Goal: Task Accomplishment & Management: Complete application form

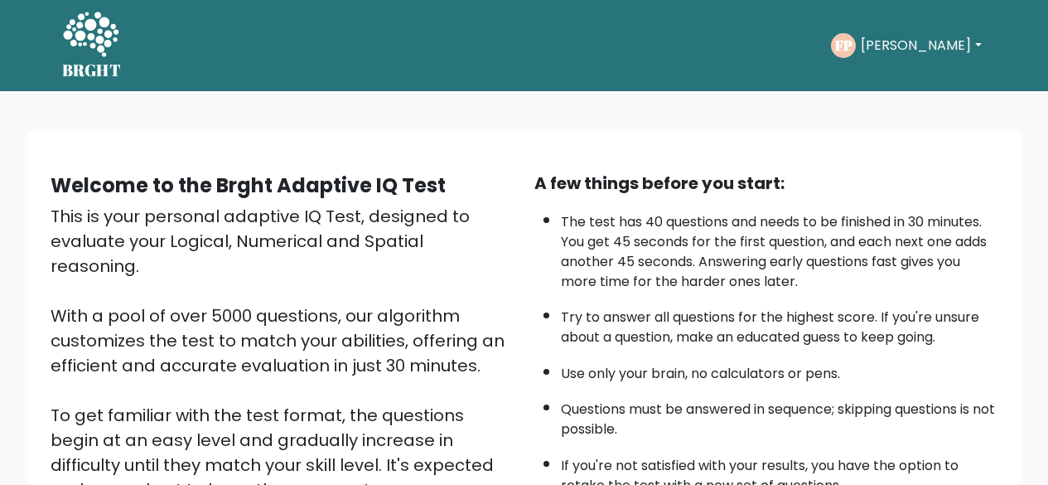
scroll to position [274, 0]
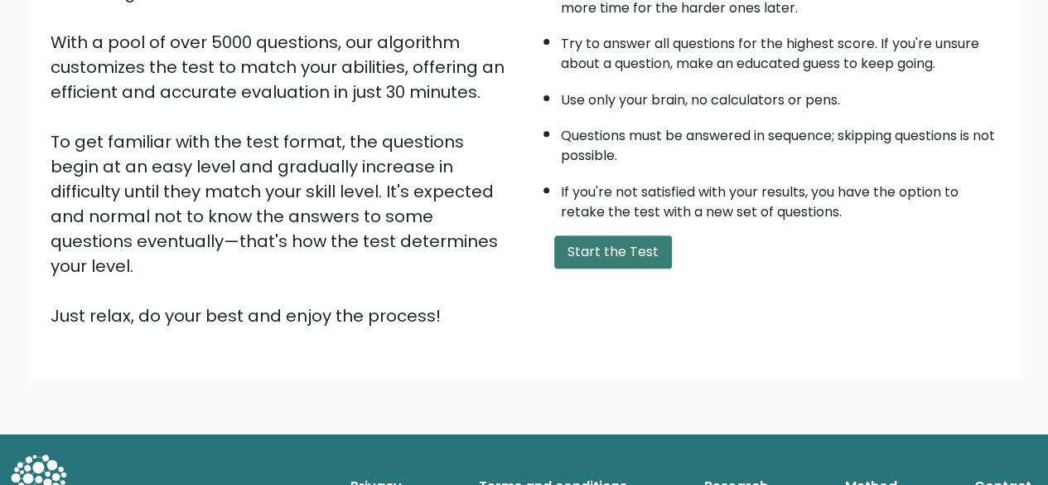
click at [617, 243] on button "Start the Test" at bounding box center [613, 251] width 118 height 33
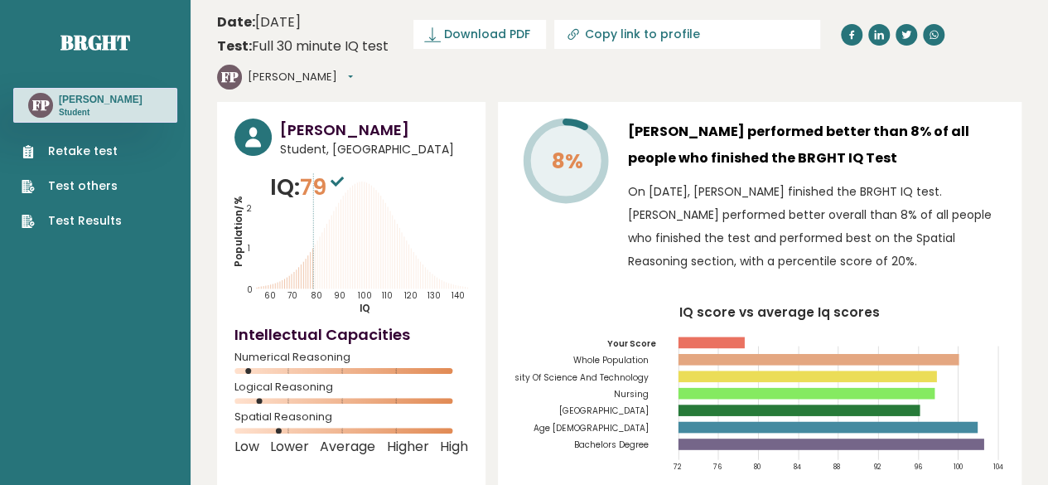
click at [76, 160] on link "Retake test" at bounding box center [72, 151] width 100 height 17
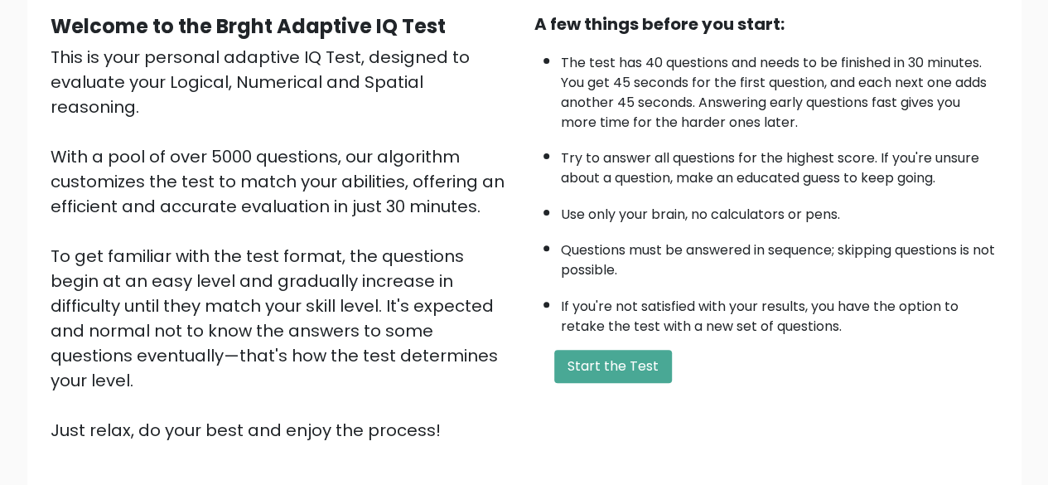
scroll to position [191, 0]
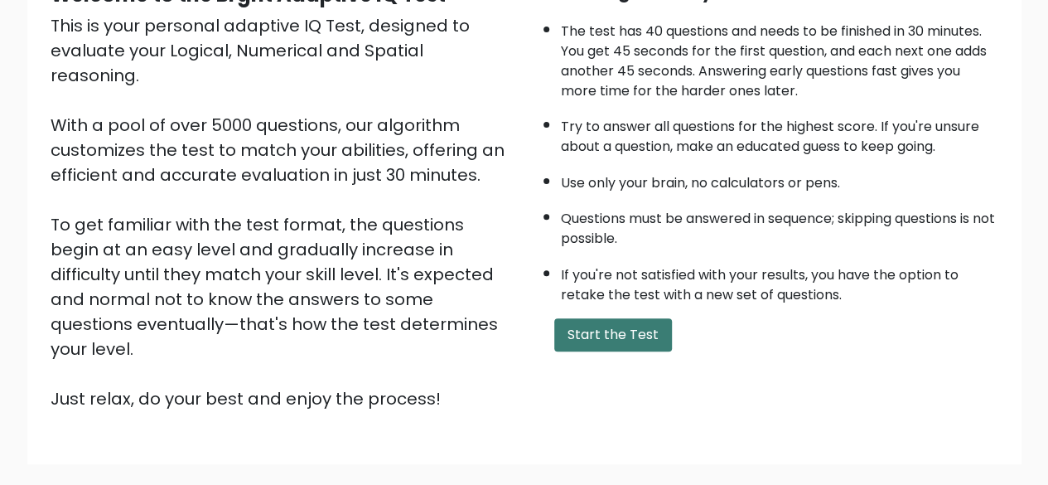
click at [609, 318] on button "Start the Test" at bounding box center [613, 334] width 118 height 33
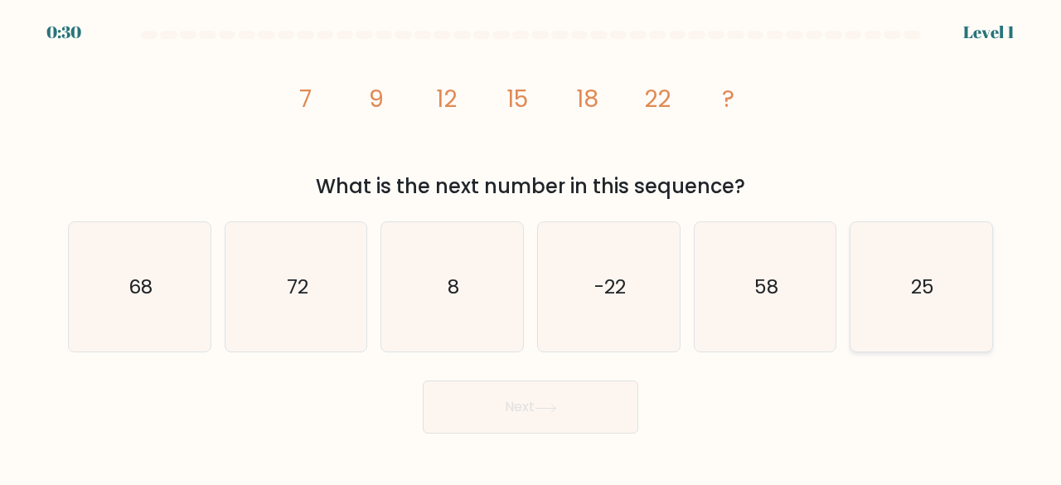
click at [880, 273] on icon "25" at bounding box center [921, 287] width 130 height 130
click at [531, 247] on input "f. 25" at bounding box center [530, 245] width 1 height 4
radio input "true"
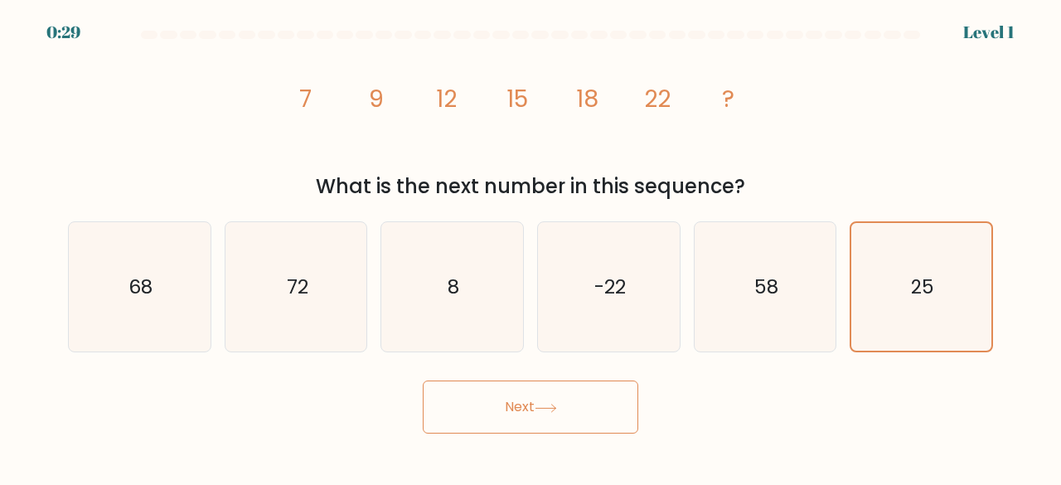
click at [574, 400] on button "Next" at bounding box center [530, 406] width 215 height 53
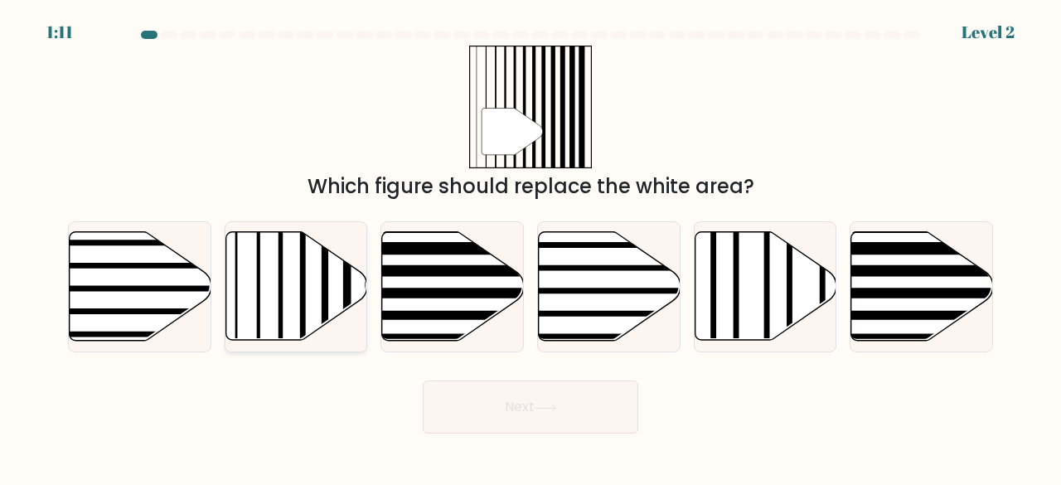
click at [246, 267] on icon at bounding box center [296, 286] width 142 height 109
click at [530, 247] on input "b." at bounding box center [530, 245] width 1 height 4
radio input "true"
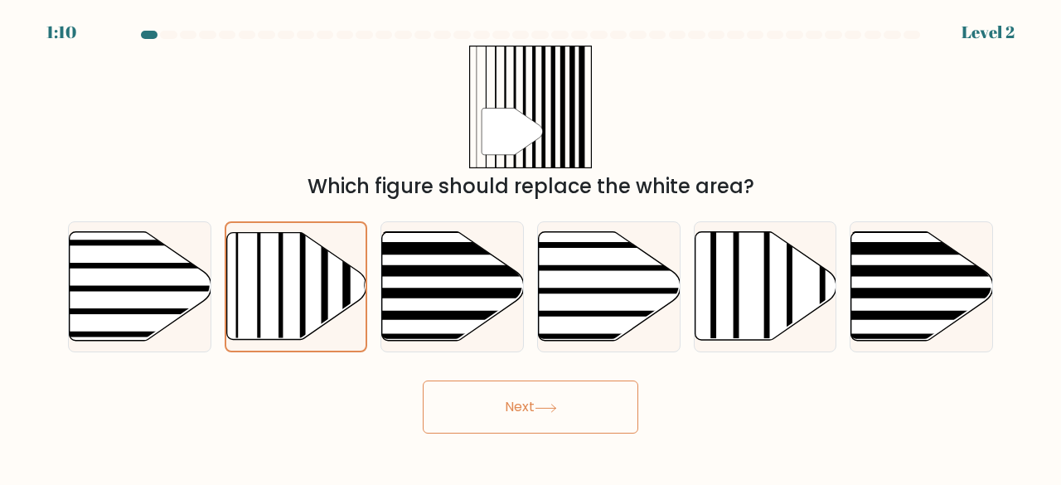
click at [454, 399] on button "Next" at bounding box center [530, 406] width 215 height 53
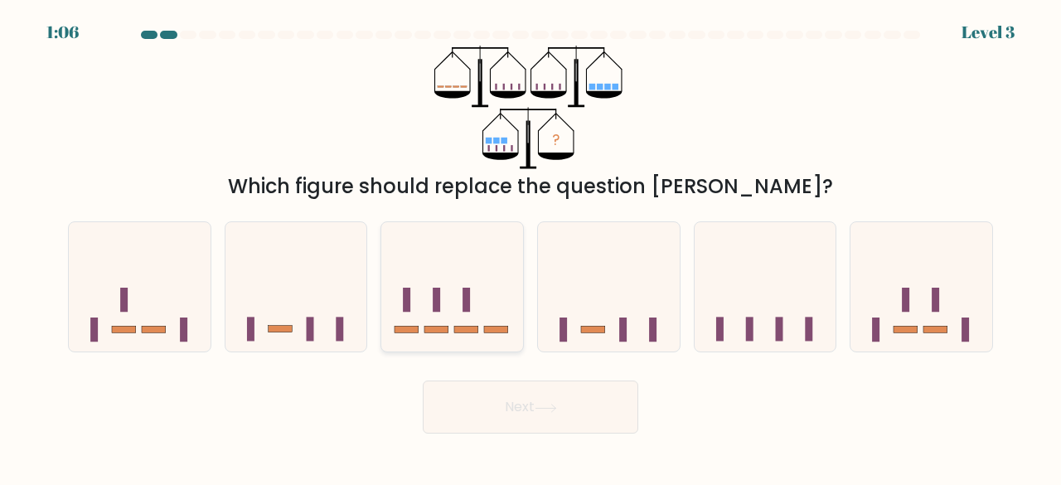
click at [500, 316] on icon at bounding box center [452, 286] width 142 height 117
click at [530, 247] on input "c." at bounding box center [530, 245] width 1 height 4
radio input "true"
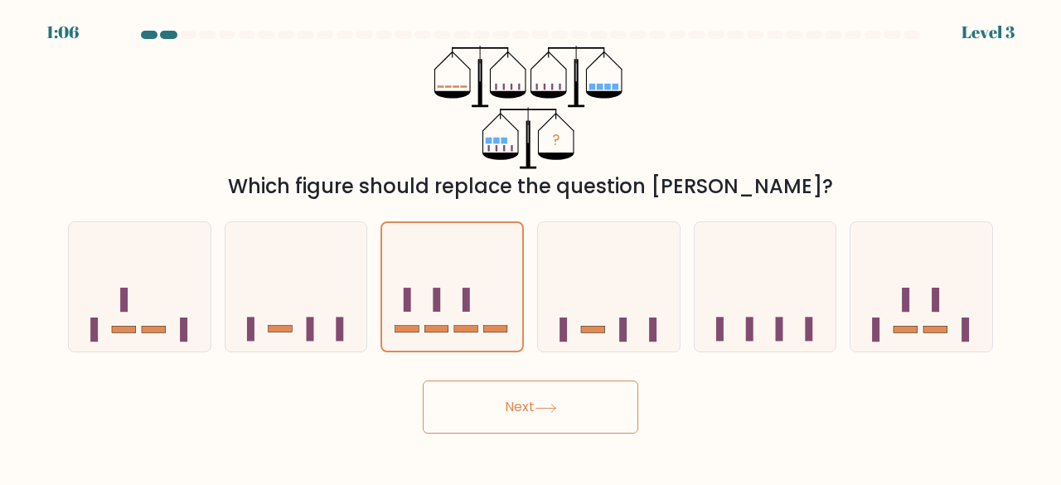
click at [491, 405] on button "Next" at bounding box center [530, 406] width 215 height 53
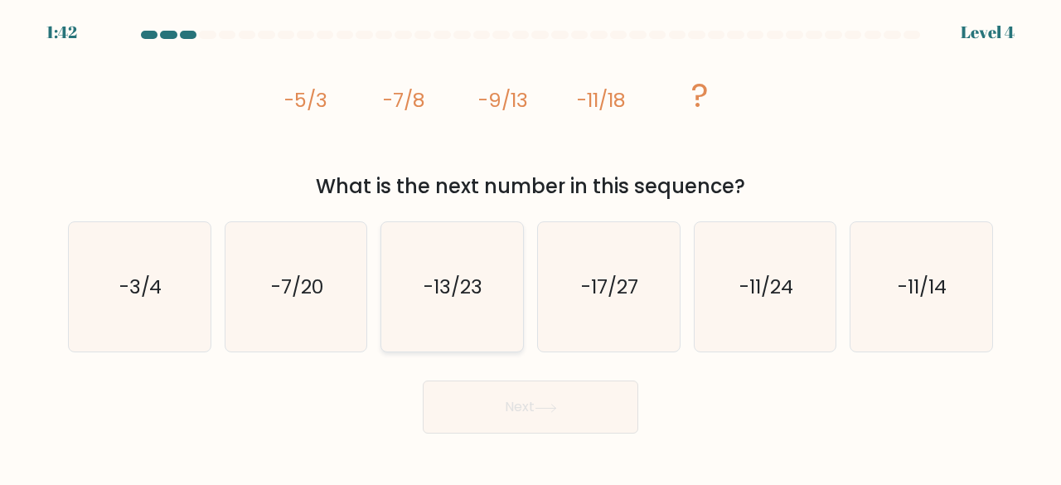
click at [461, 299] on text "-13/23" at bounding box center [453, 286] width 59 height 27
click at [530, 247] on input "c. -13/23" at bounding box center [530, 245] width 1 height 4
radio input "true"
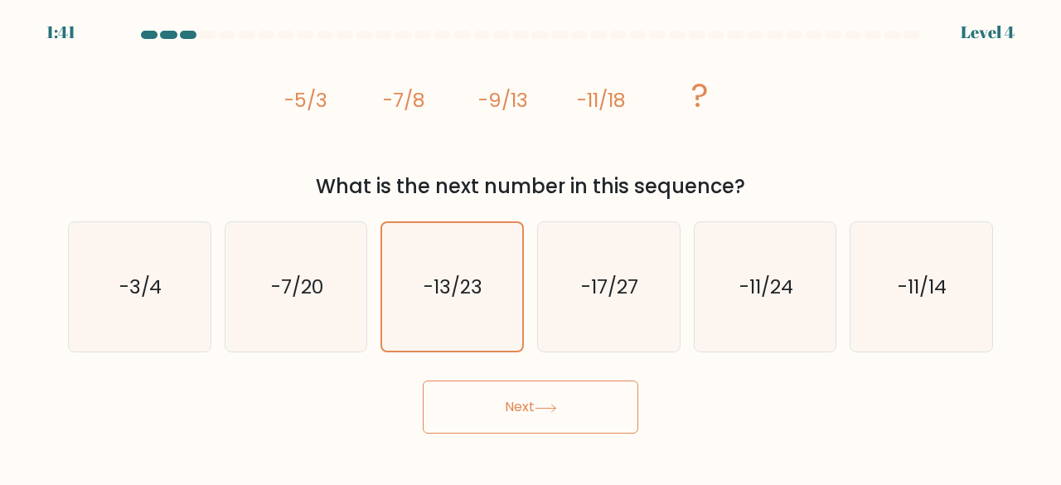
click at [498, 409] on button "Next" at bounding box center [530, 406] width 215 height 53
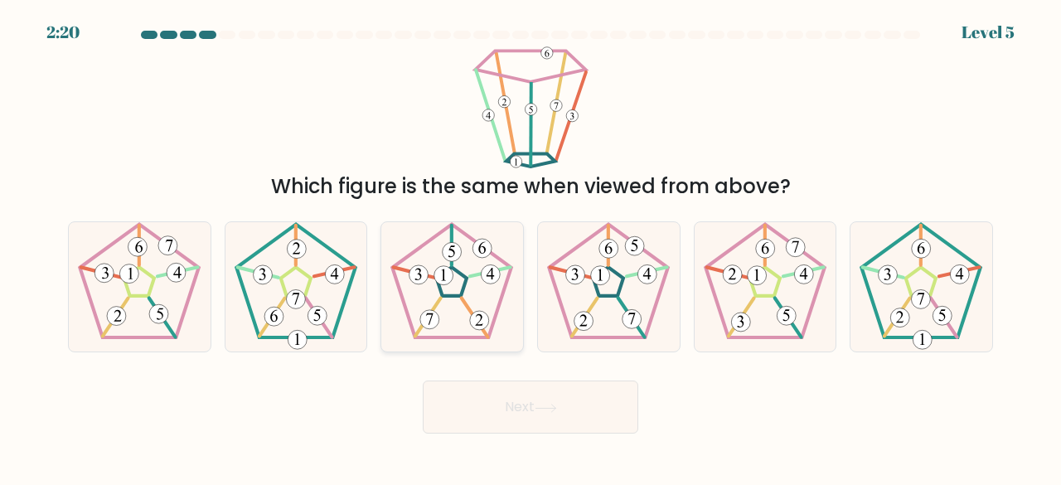
click at [464, 307] on icon at bounding box center [452, 287] width 130 height 130
click at [530, 247] on input "c." at bounding box center [530, 245] width 1 height 4
radio input "true"
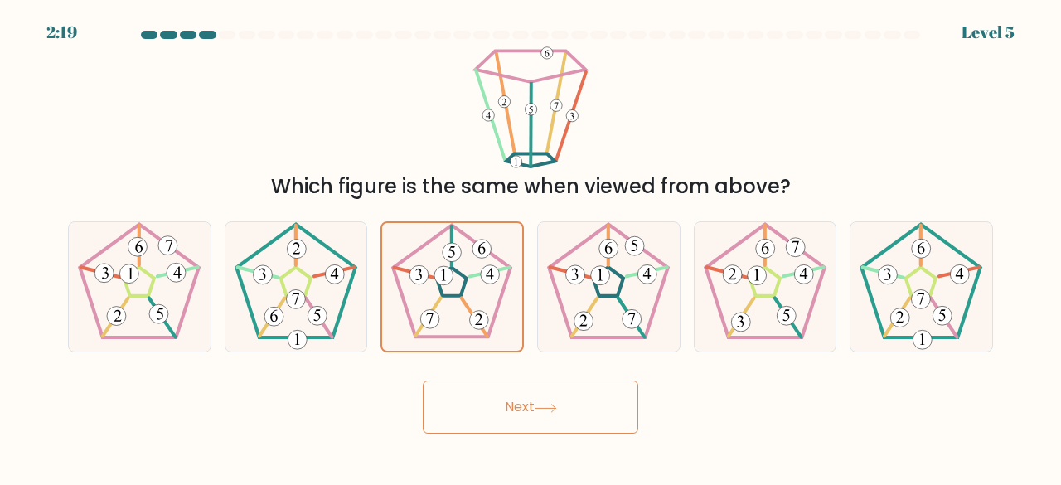
click at [506, 409] on button "Next" at bounding box center [530, 406] width 215 height 53
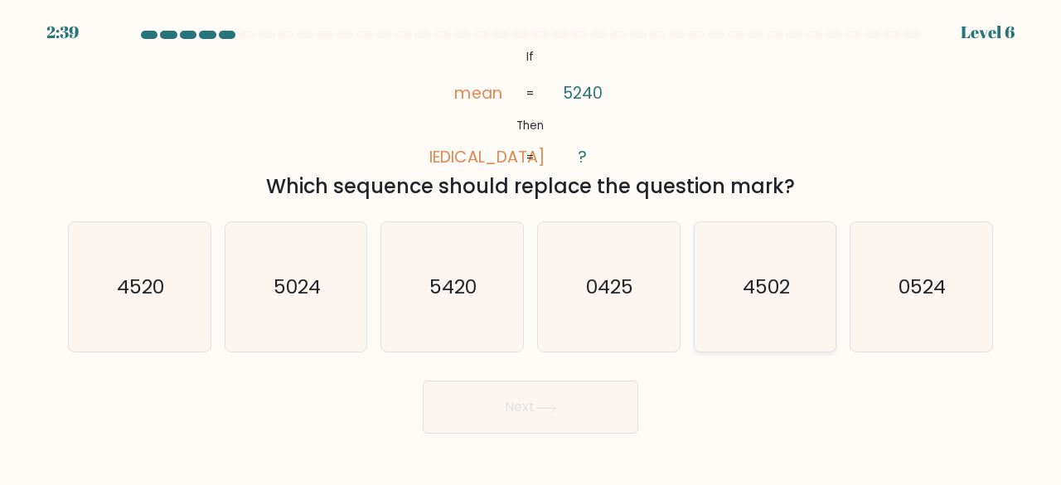
click at [708, 256] on icon "4502" at bounding box center [765, 287] width 130 height 130
click at [531, 247] on input "e. 4502" at bounding box center [530, 245] width 1 height 4
radio input "true"
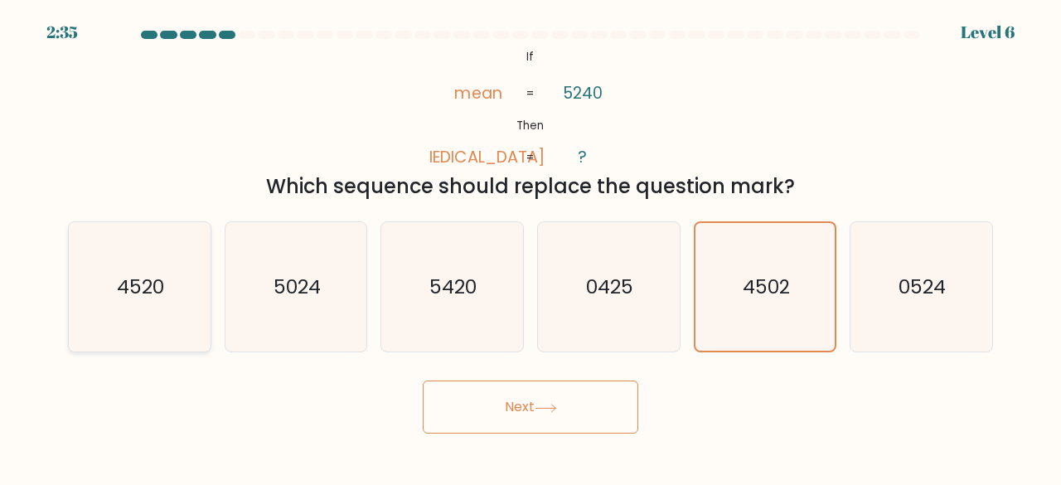
click at [162, 322] on icon "4520" at bounding box center [140, 287] width 130 height 130
click at [530, 247] on input "a. 4520" at bounding box center [530, 245] width 1 height 4
radio input "true"
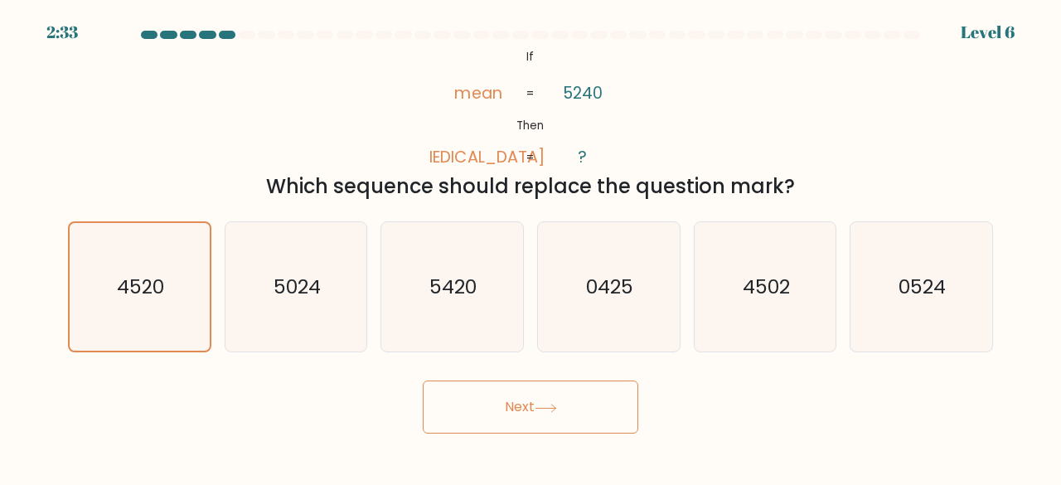
click at [507, 412] on button "Next" at bounding box center [530, 406] width 215 height 53
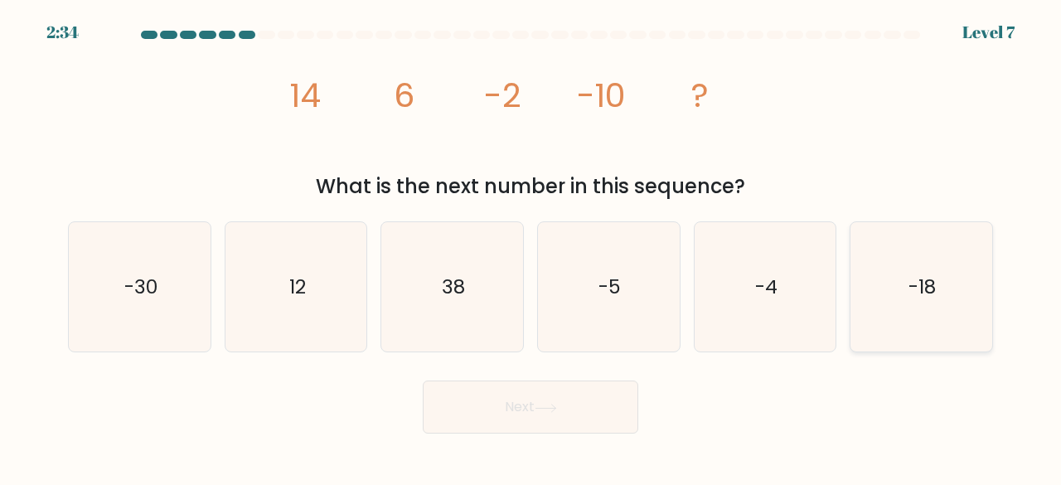
drag, startPoint x: 954, startPoint y: 322, endPoint x: 796, endPoint y: 389, distance: 170.9
click at [953, 322] on icon "-18" at bounding box center [921, 287] width 130 height 130
click at [531, 247] on input "f. -18" at bounding box center [530, 245] width 1 height 4
radio input "true"
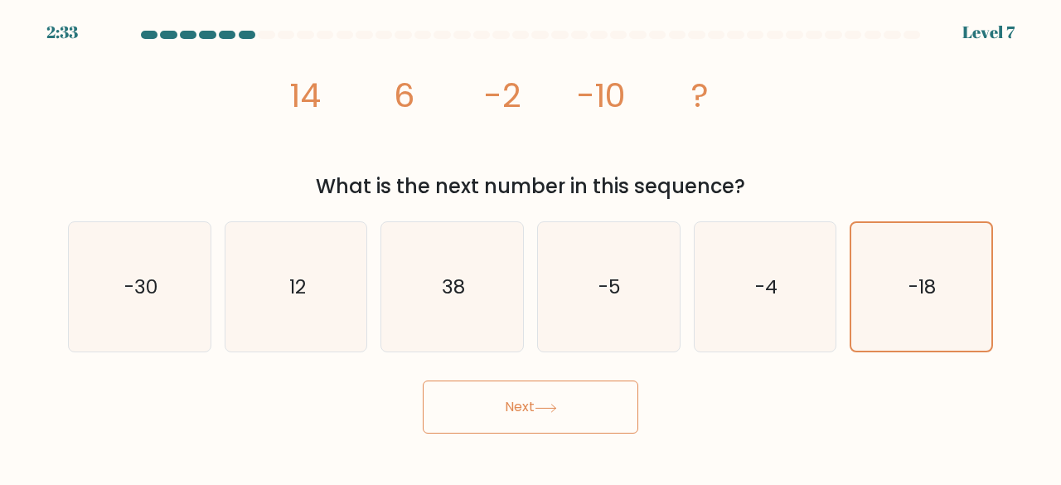
click at [578, 390] on button "Next" at bounding box center [530, 406] width 215 height 53
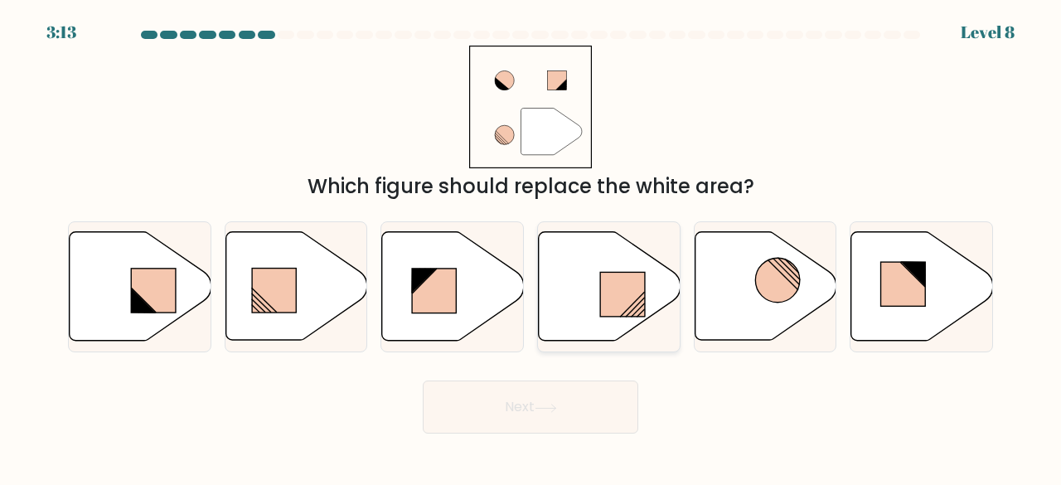
click at [613, 299] on rect at bounding box center [622, 295] width 45 height 44
click at [531, 247] on input "d." at bounding box center [530, 245] width 1 height 4
radio input "true"
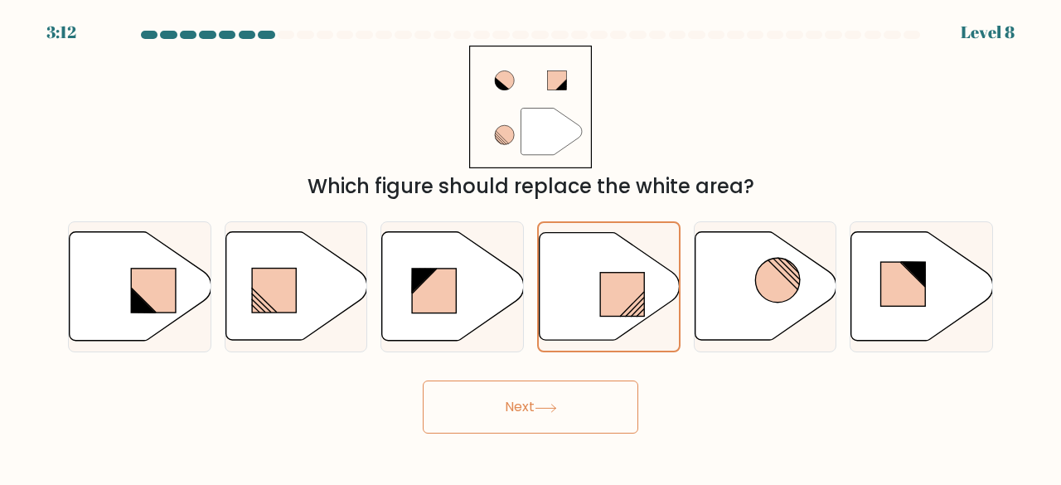
click at [582, 400] on button "Next" at bounding box center [530, 406] width 215 height 53
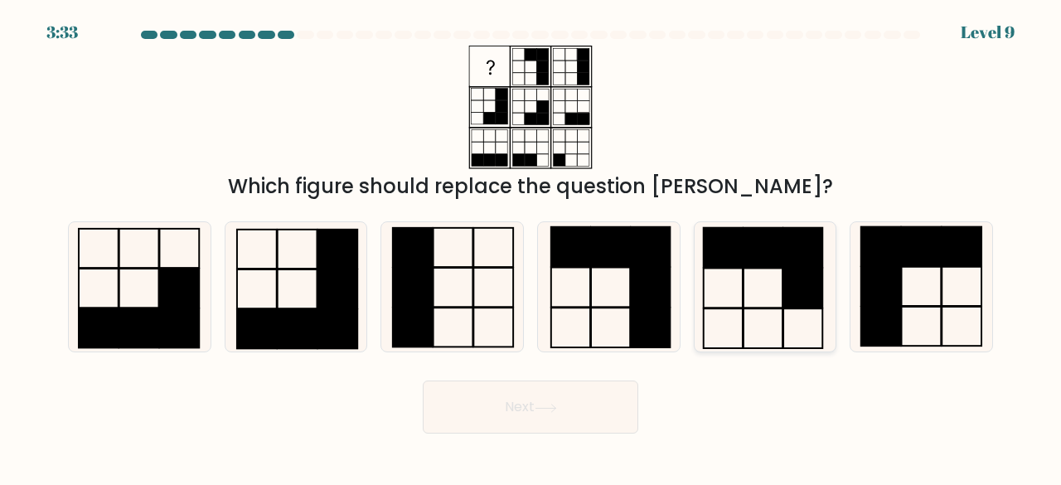
click at [764, 266] on rect at bounding box center [762, 248] width 39 height 40
click at [531, 247] on input "e." at bounding box center [530, 245] width 1 height 4
radio input "true"
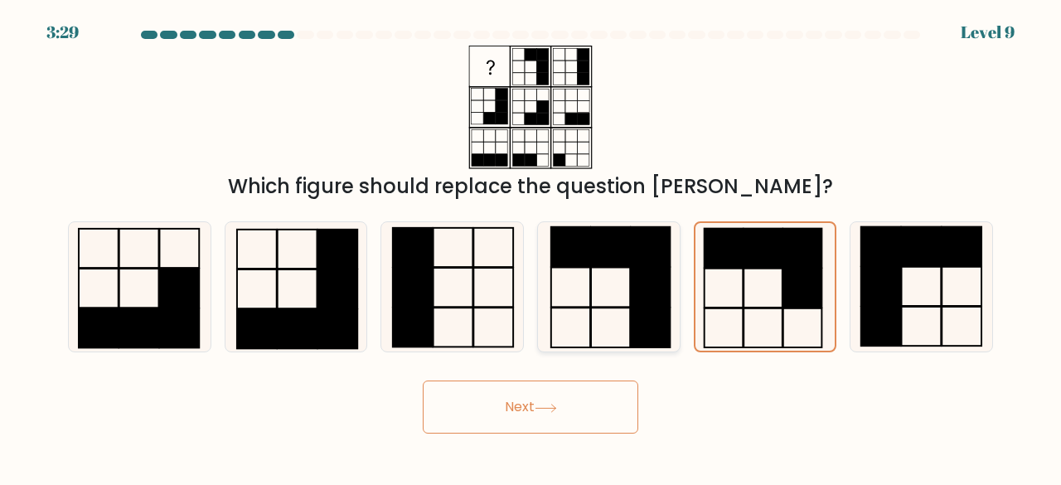
click at [648, 301] on rect at bounding box center [651, 288] width 39 height 40
click at [531, 247] on input "d." at bounding box center [530, 245] width 1 height 4
radio input "true"
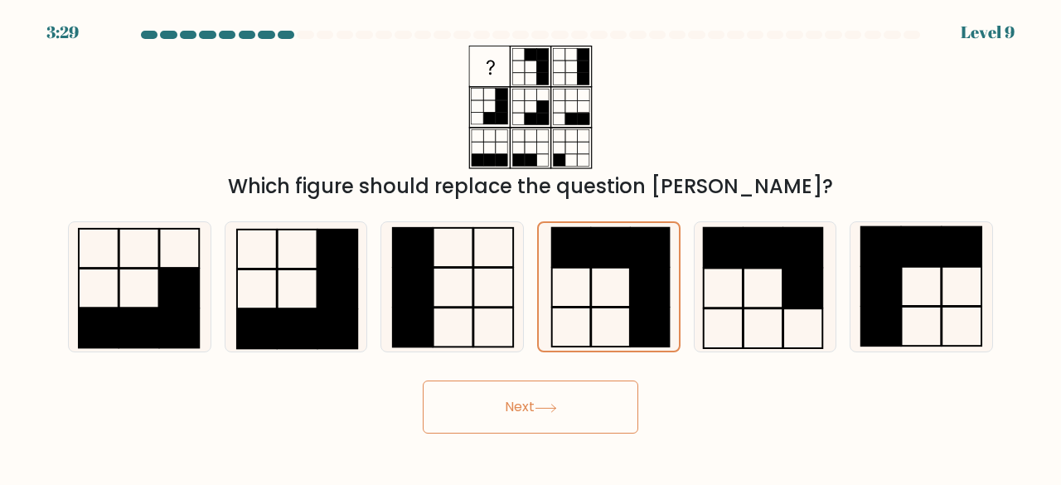
click at [574, 383] on button "Next" at bounding box center [530, 406] width 215 height 53
click at [550, 406] on icon at bounding box center [546, 408] width 22 height 9
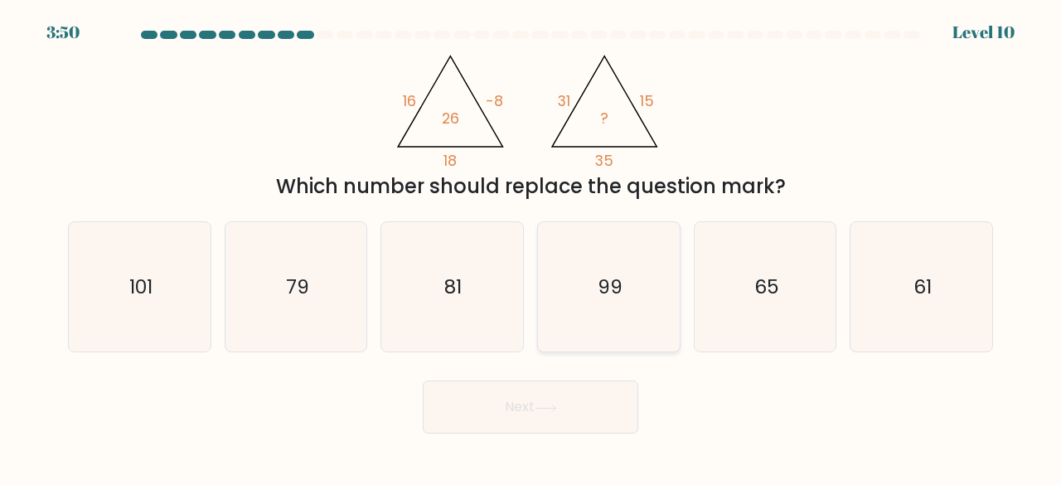
click at [641, 280] on icon "99" at bounding box center [609, 287] width 130 height 130
click at [531, 247] on input "d. 99" at bounding box center [530, 245] width 1 height 4
radio input "true"
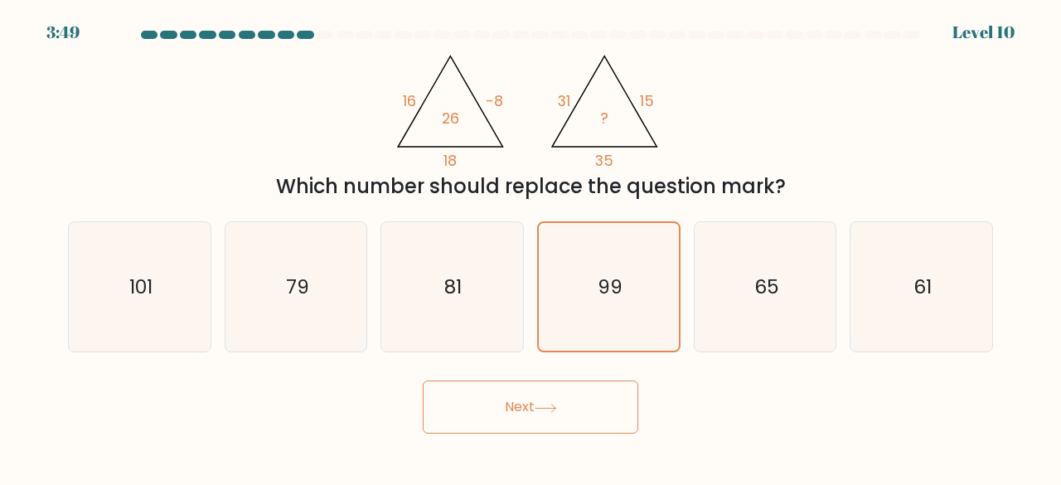
click at [555, 409] on icon at bounding box center [545, 407] width 20 height 7
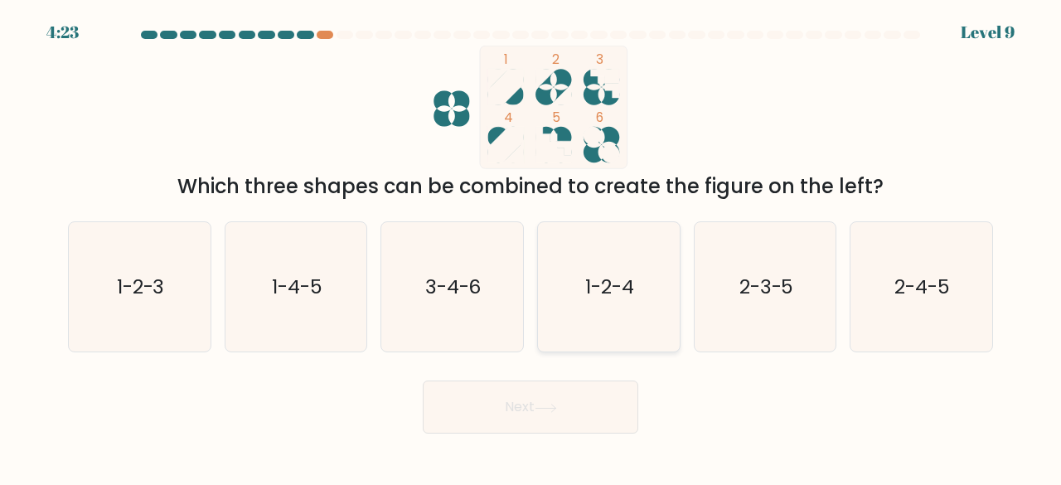
click at [612, 283] on text "1-2-4" at bounding box center [609, 286] width 49 height 27
click at [531, 247] on input "d. 1-2-4" at bounding box center [530, 245] width 1 height 4
radio input "true"
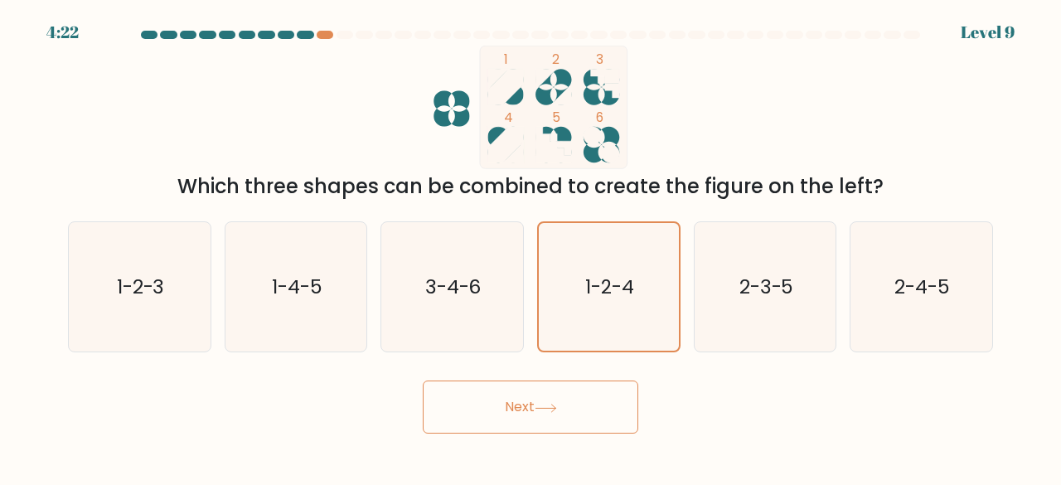
click at [525, 419] on button "Next" at bounding box center [530, 406] width 215 height 53
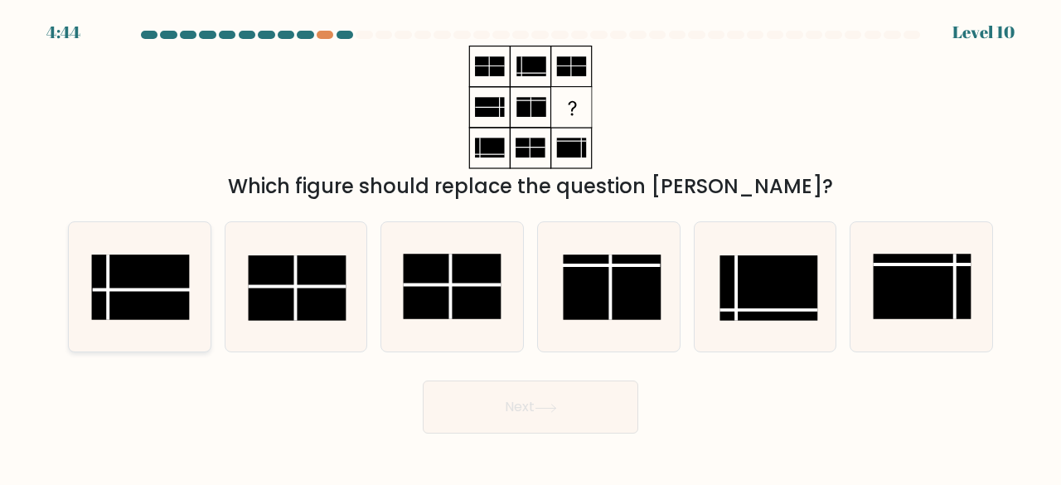
click at [177, 294] on rect at bounding box center [141, 286] width 98 height 65
click at [530, 247] on input "a." at bounding box center [530, 245] width 1 height 4
radio input "true"
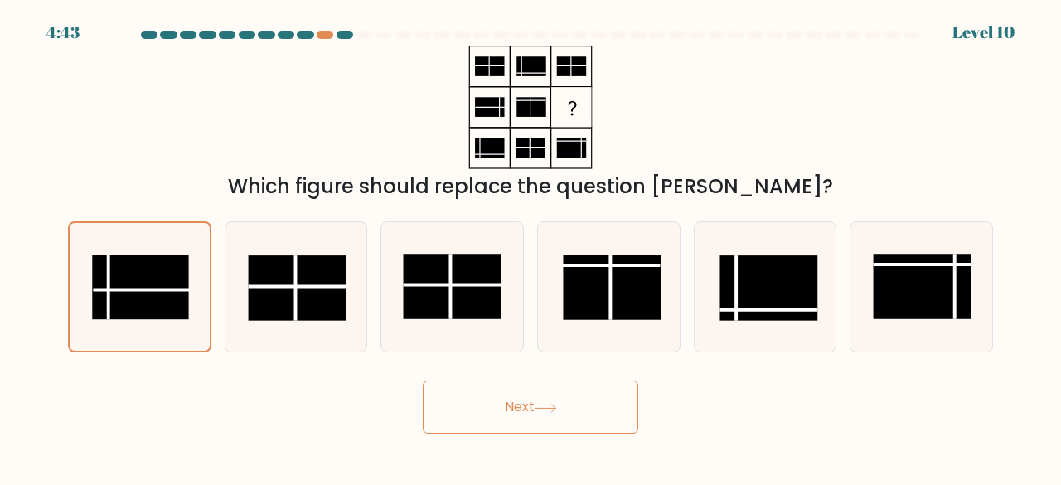
click at [499, 392] on button "Next" at bounding box center [530, 406] width 215 height 53
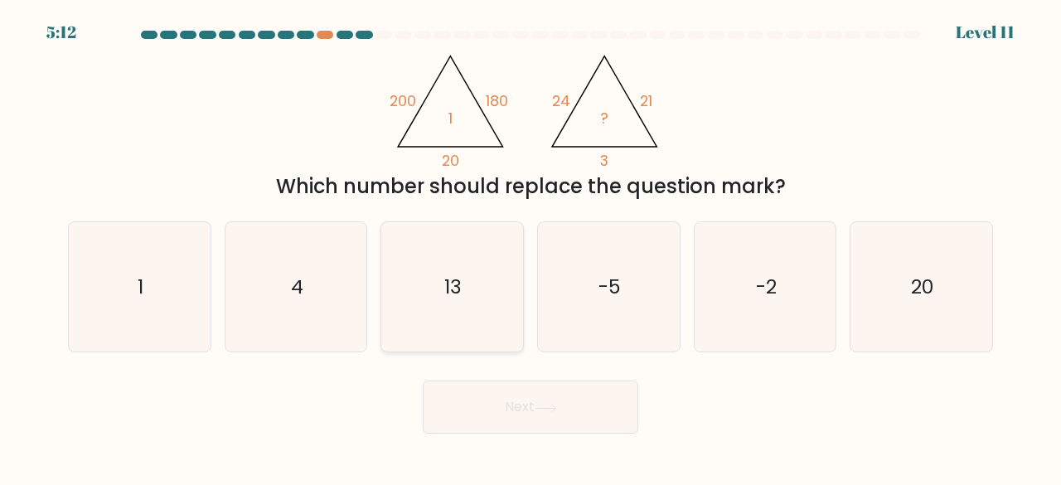
click at [504, 322] on icon "13" at bounding box center [452, 287] width 130 height 130
click at [530, 247] on input "c. 13" at bounding box center [530, 245] width 1 height 4
radio input "true"
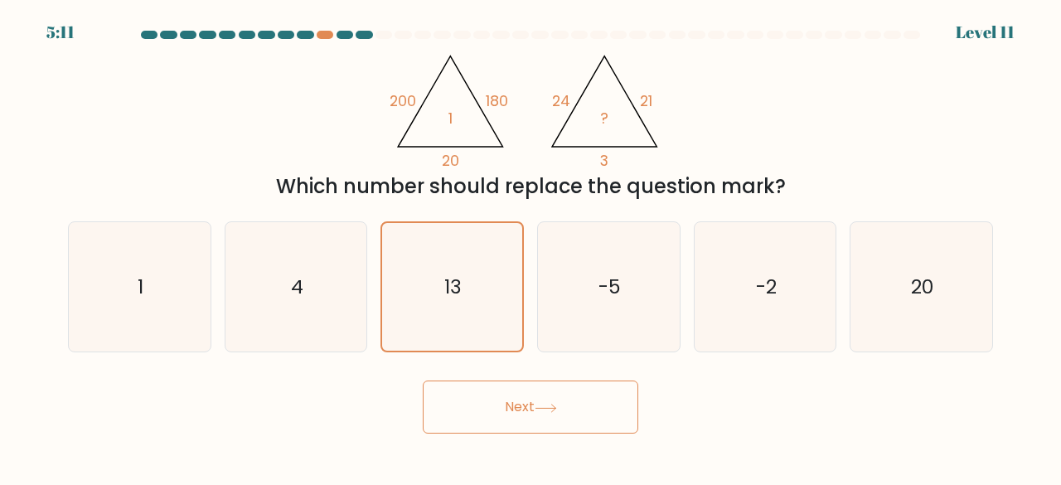
click at [497, 397] on button "Next" at bounding box center [530, 406] width 215 height 53
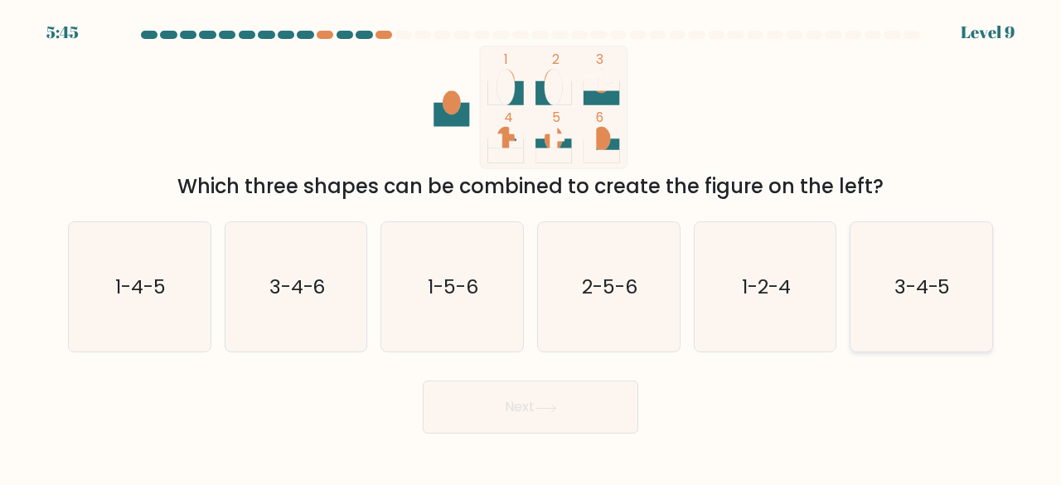
click at [925, 291] on text "3-4-5" at bounding box center [922, 286] width 56 height 27
click at [531, 247] on input "f. 3-4-5" at bounding box center [530, 245] width 1 height 4
radio input "true"
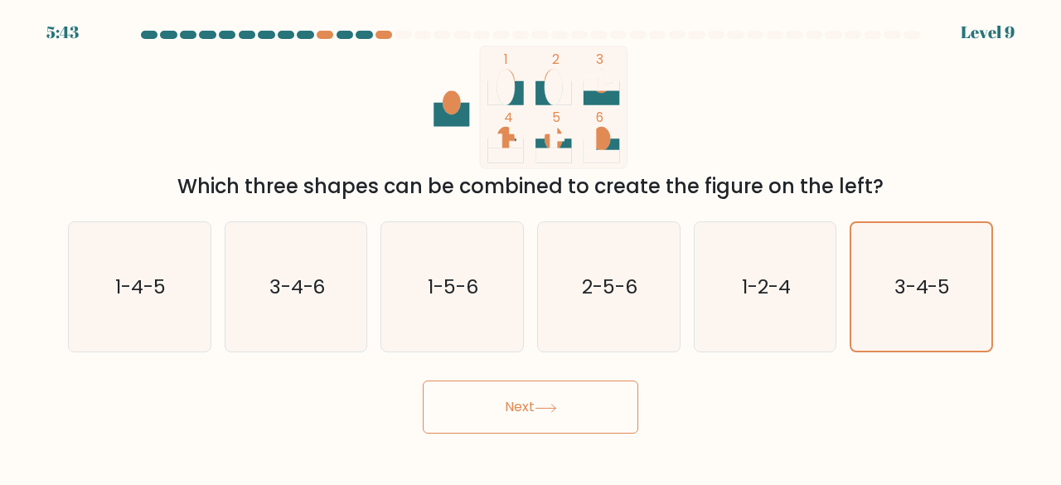
click at [578, 438] on body "5:43 Level 9" at bounding box center [530, 242] width 1061 height 485
click at [579, 418] on button "Next" at bounding box center [530, 406] width 215 height 53
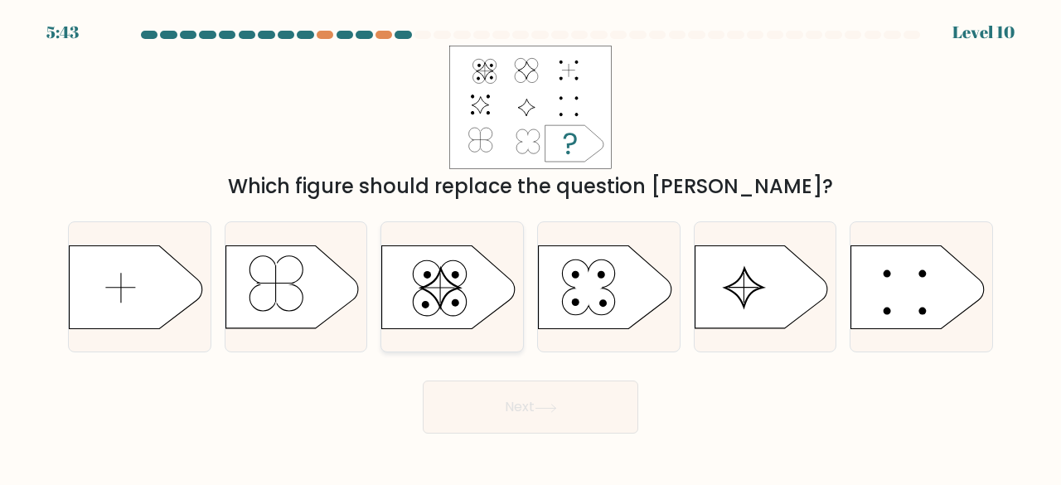
click at [464, 305] on icon at bounding box center [448, 286] width 133 height 83
click at [530, 247] on input "c." at bounding box center [530, 245] width 1 height 4
radio input "true"
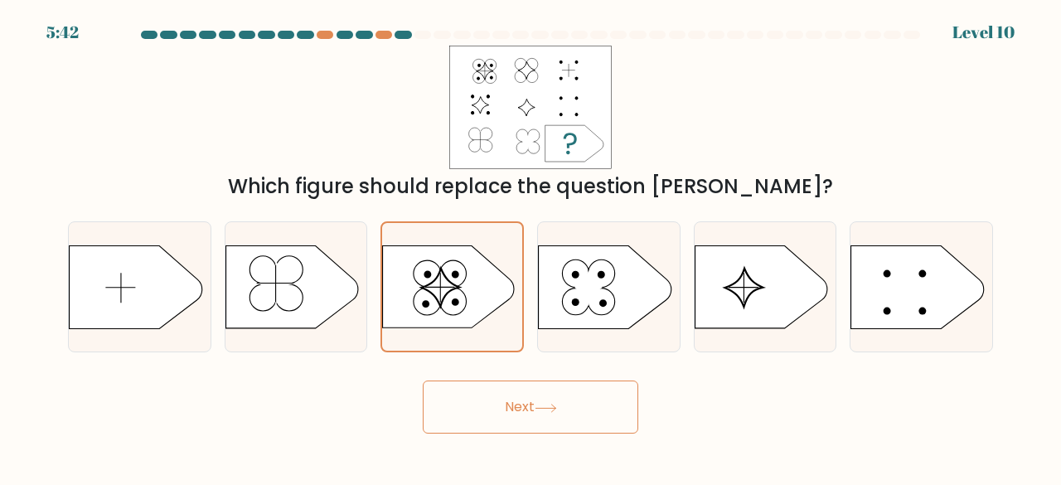
click at [535, 382] on button "Next" at bounding box center [530, 406] width 215 height 53
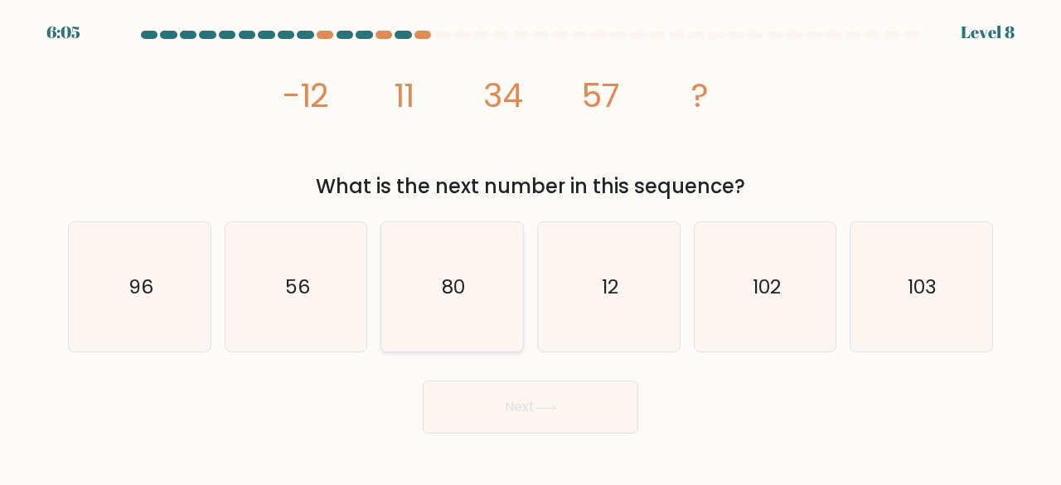
click at [476, 259] on icon "80" at bounding box center [452, 287] width 130 height 130
click at [530, 247] on input "c. 80" at bounding box center [530, 245] width 1 height 4
radio input "true"
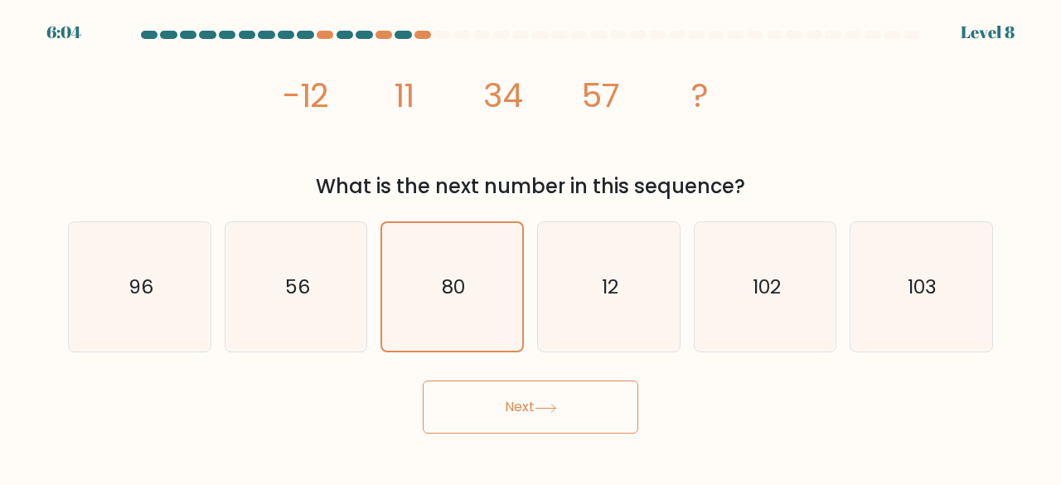
click at [504, 411] on button "Next" at bounding box center [530, 406] width 215 height 53
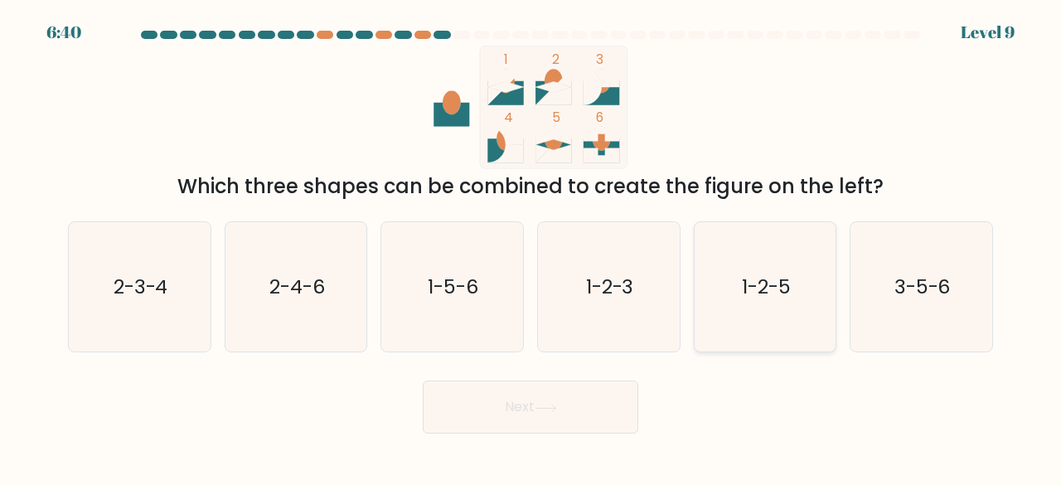
click at [812, 297] on icon "1-2-5" at bounding box center [765, 287] width 130 height 130
click at [531, 247] on input "e. 1-2-5" at bounding box center [530, 245] width 1 height 4
radio input "true"
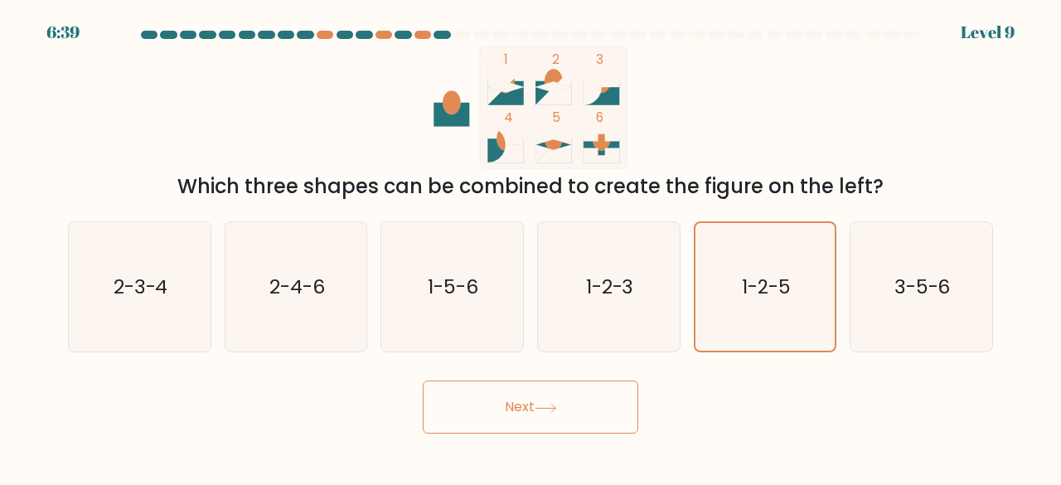
click at [558, 398] on button "Next" at bounding box center [530, 406] width 215 height 53
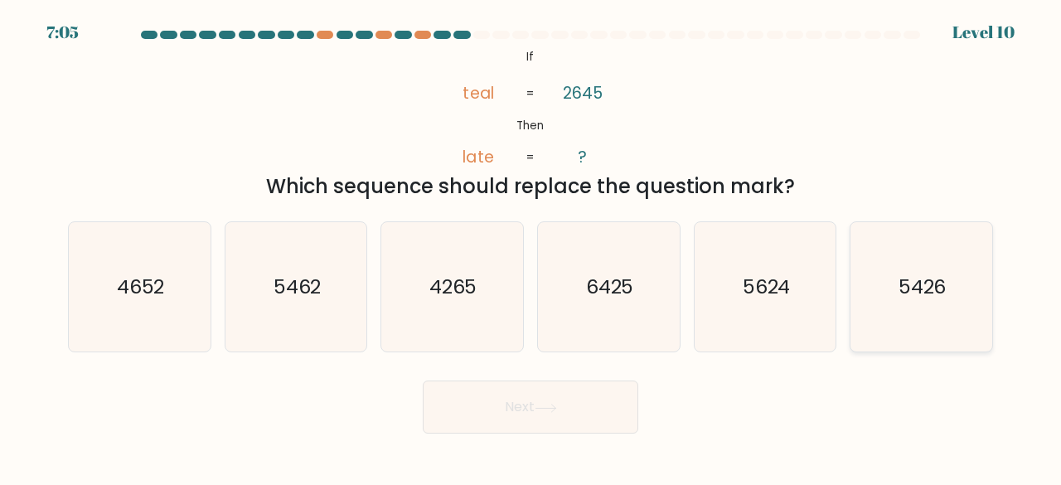
click at [966, 321] on icon "5426" at bounding box center [921, 287] width 130 height 130
click at [531, 247] on input "f. 5426" at bounding box center [530, 245] width 1 height 4
radio input "true"
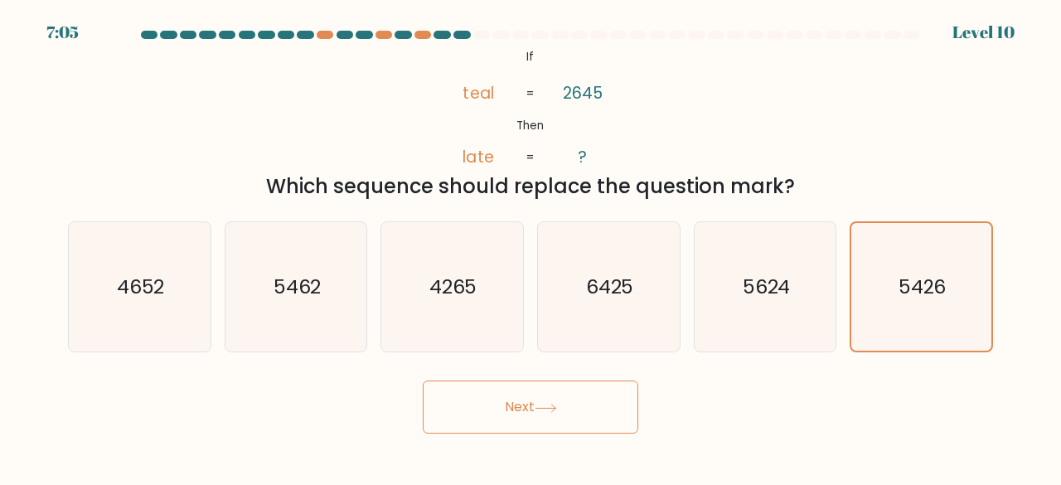
click at [545, 430] on button "Next" at bounding box center [530, 406] width 215 height 53
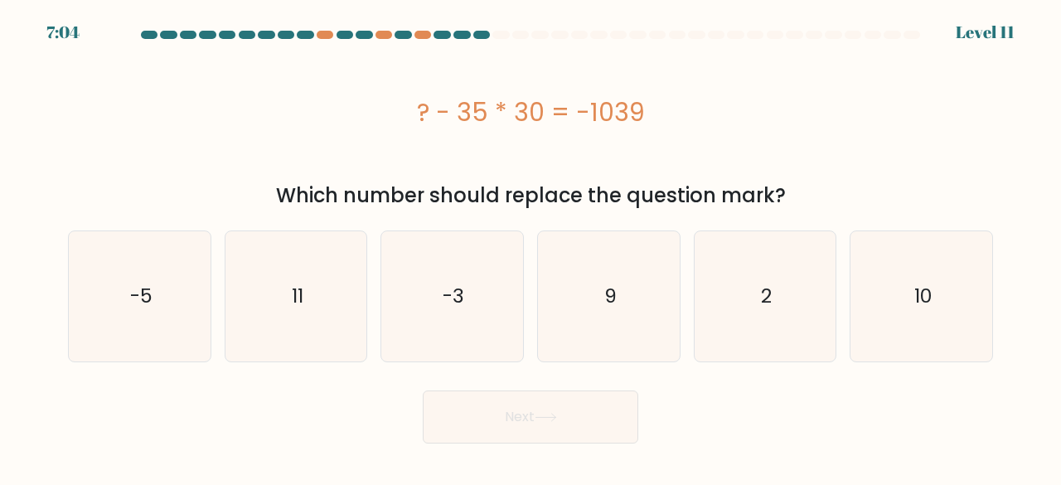
click at [545, 414] on icon at bounding box center [546, 417] width 22 height 9
click at [686, 170] on div "? - 35 * 30 = -1039" at bounding box center [530, 112] width 925 height 133
click at [161, 308] on icon "-5" at bounding box center [140, 296] width 130 height 130
click at [530, 247] on input "a. -5" at bounding box center [530, 245] width 1 height 4
radio input "true"
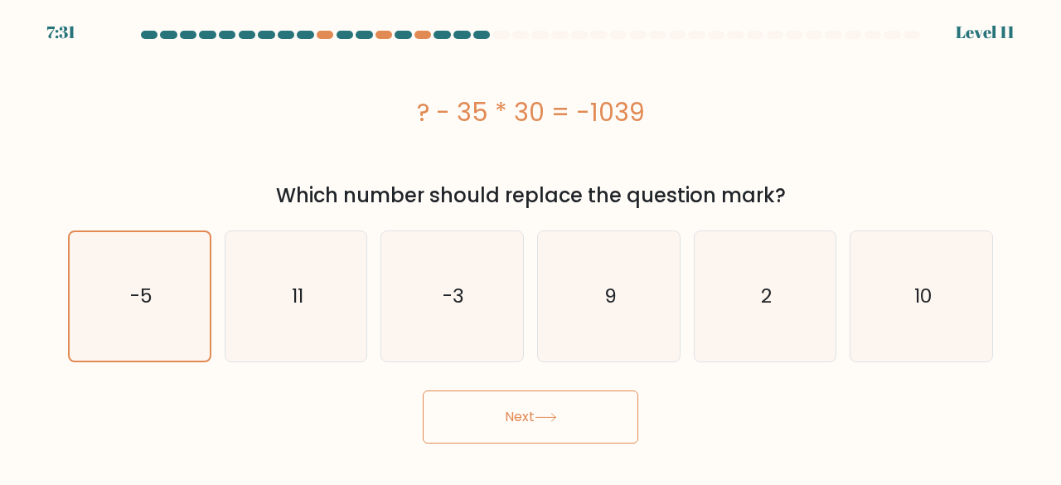
click at [477, 401] on button "Next" at bounding box center [530, 416] width 215 height 53
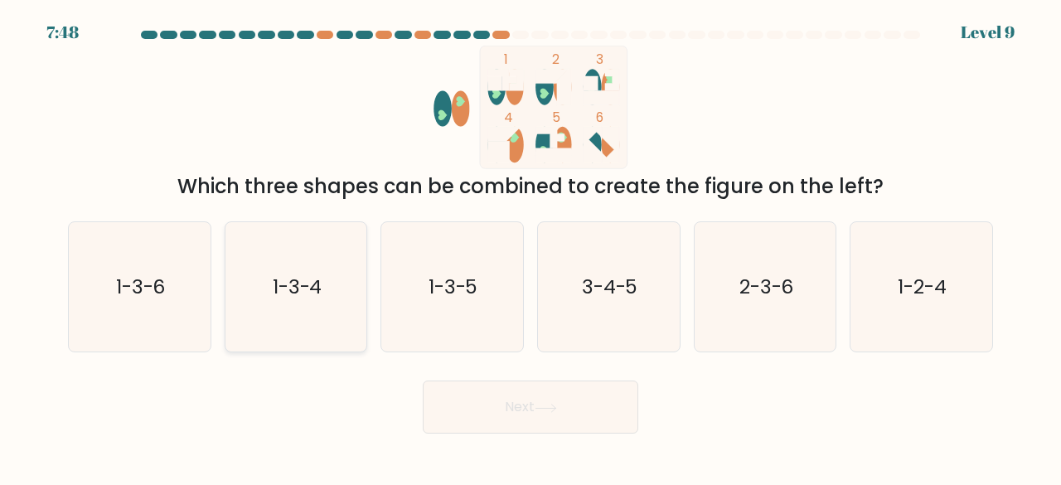
click at [312, 286] on text "1-3-4" at bounding box center [298, 286] width 50 height 27
click at [530, 247] on input "b. 1-3-4" at bounding box center [530, 245] width 1 height 4
radio input "true"
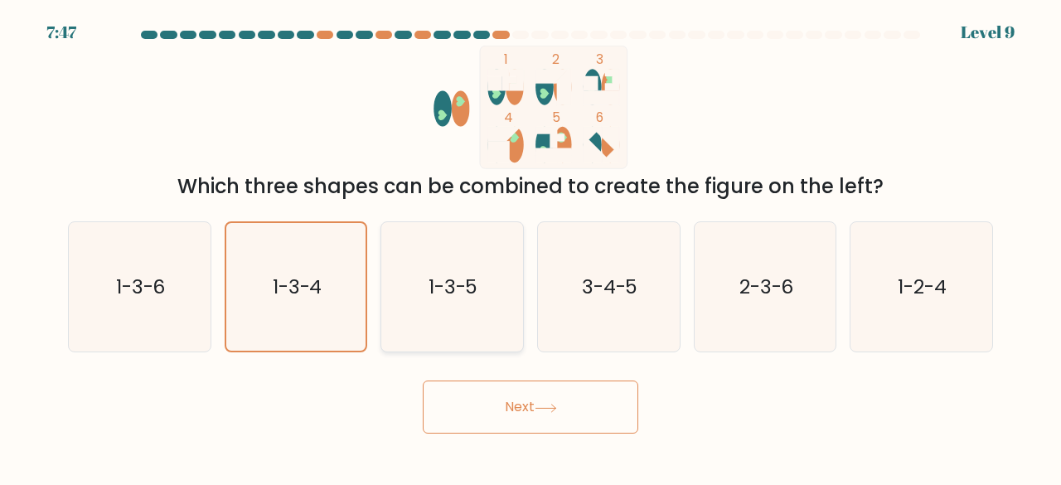
click at [428, 293] on text "1-3-5" at bounding box center [453, 286] width 50 height 27
click at [530, 247] on input "c. 1-3-5" at bounding box center [530, 245] width 1 height 4
radio input "true"
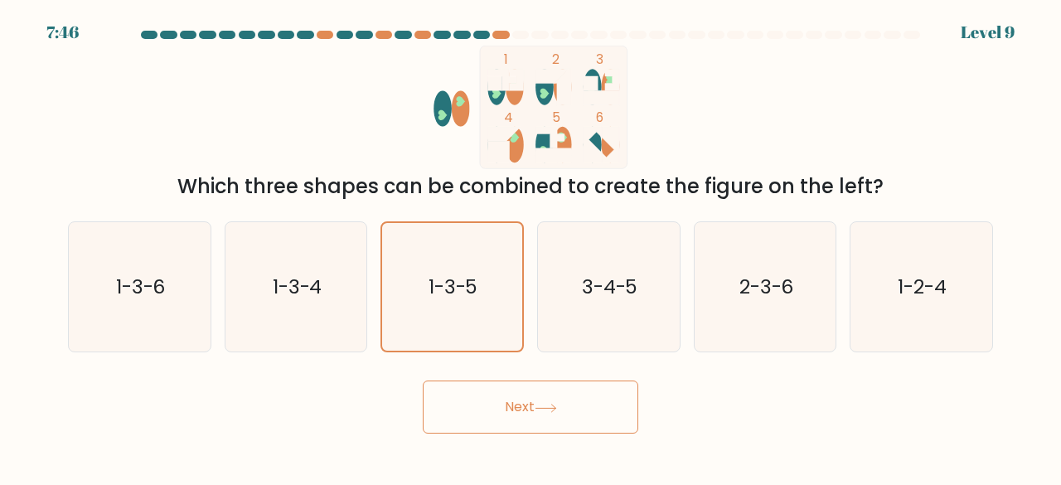
click at [542, 418] on button "Next" at bounding box center [530, 406] width 215 height 53
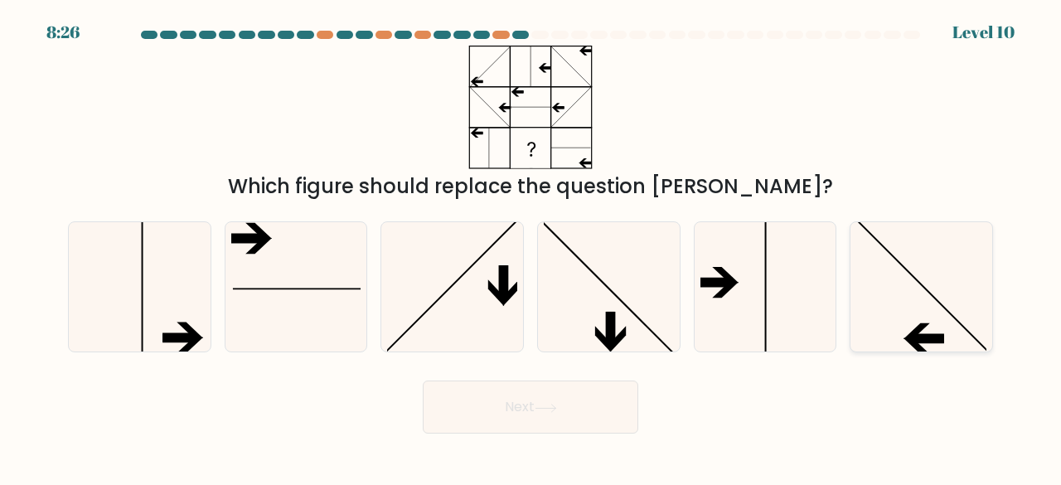
click at [913, 324] on icon at bounding box center [921, 287] width 130 height 130
click at [531, 247] on input "f." at bounding box center [530, 245] width 1 height 4
radio input "true"
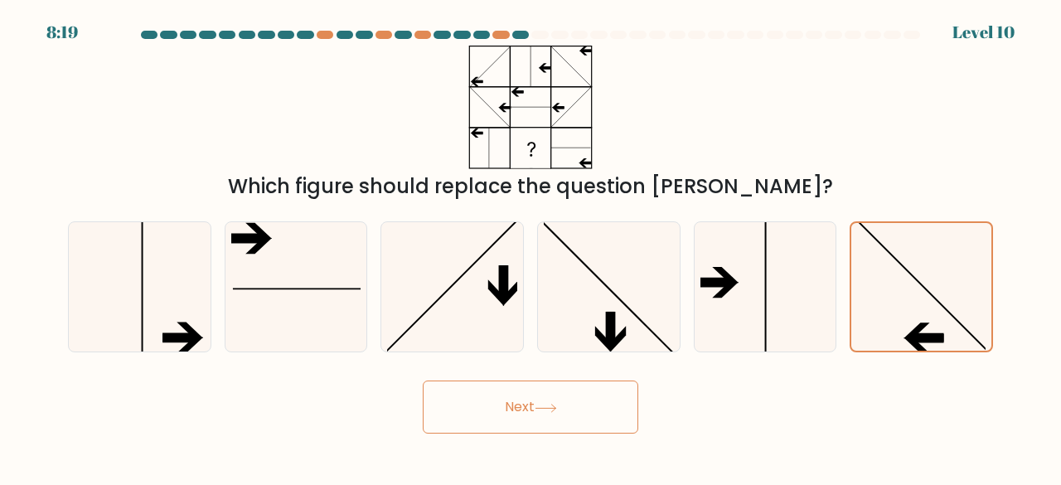
click at [573, 400] on button "Next" at bounding box center [530, 406] width 215 height 53
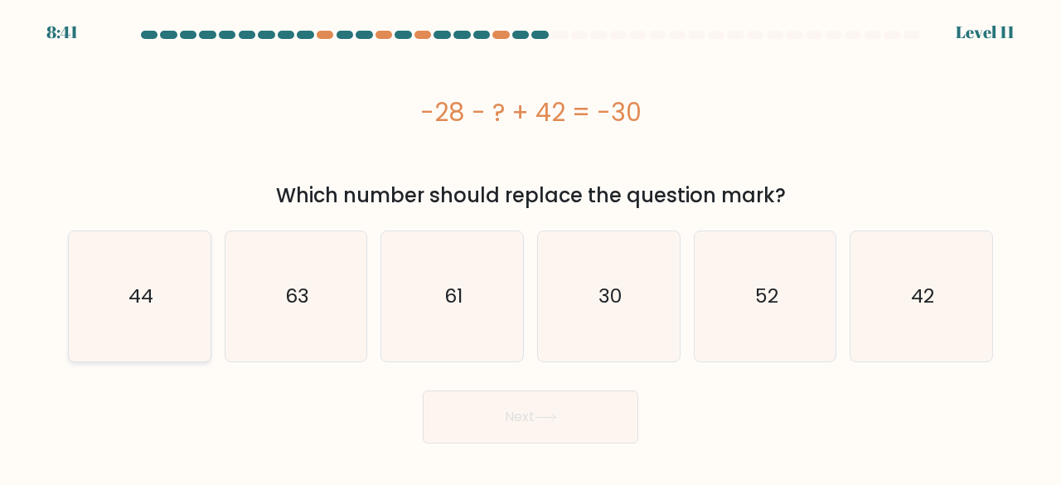
click at [171, 288] on icon "44" at bounding box center [140, 296] width 130 height 130
click at [530, 247] on input "a. 44" at bounding box center [530, 245] width 1 height 4
radio input "true"
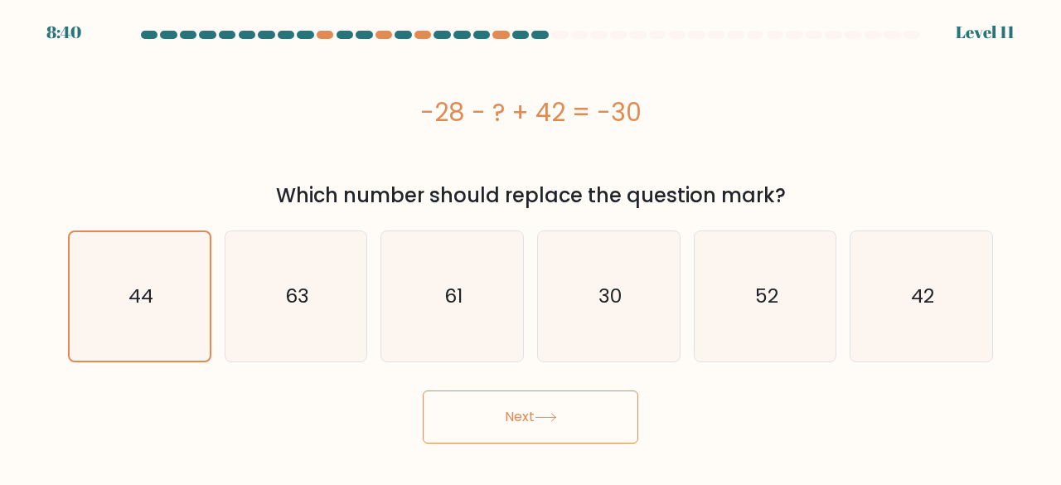
click at [485, 424] on button "Next" at bounding box center [530, 416] width 215 height 53
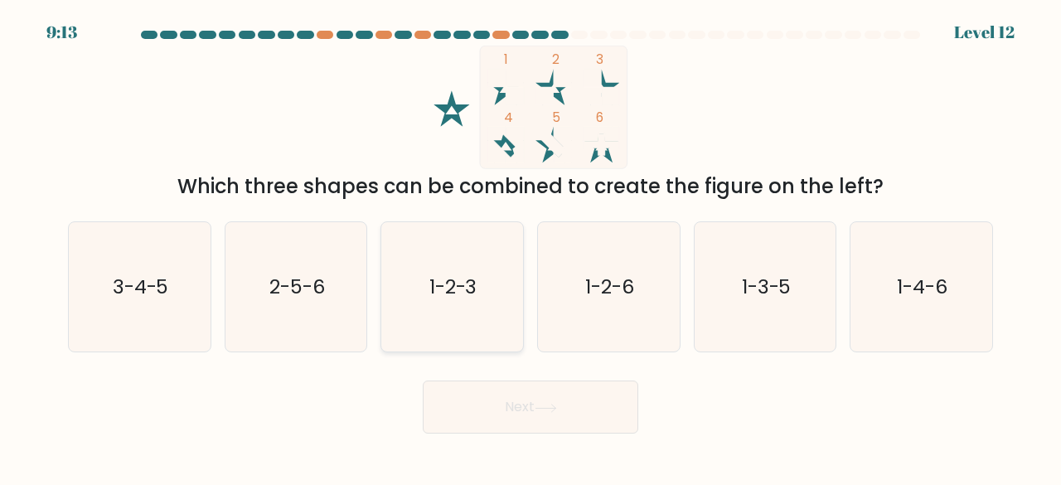
click at [436, 282] on text "1-2-3" at bounding box center [453, 286] width 48 height 27
click at [530, 247] on input "c. 1-2-3" at bounding box center [530, 245] width 1 height 4
radio input "true"
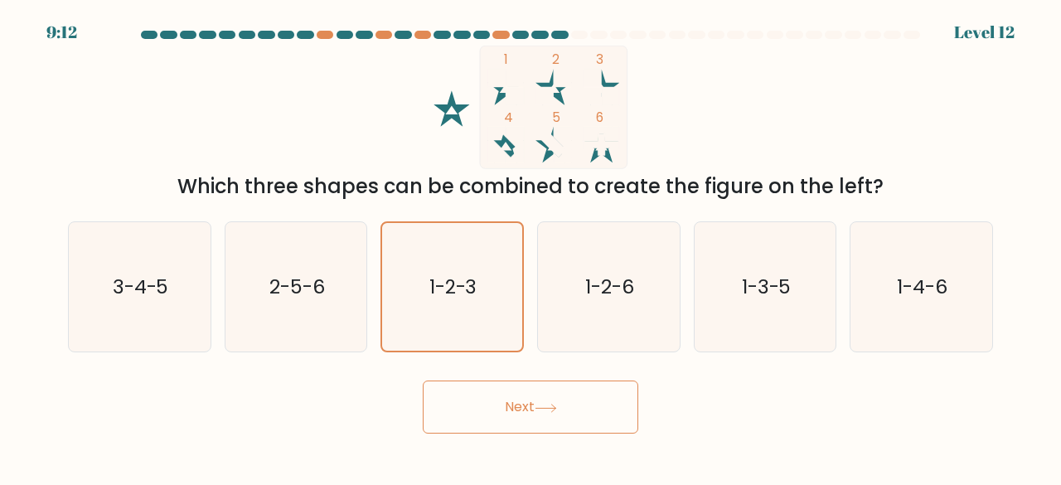
click at [494, 420] on button "Next" at bounding box center [530, 406] width 215 height 53
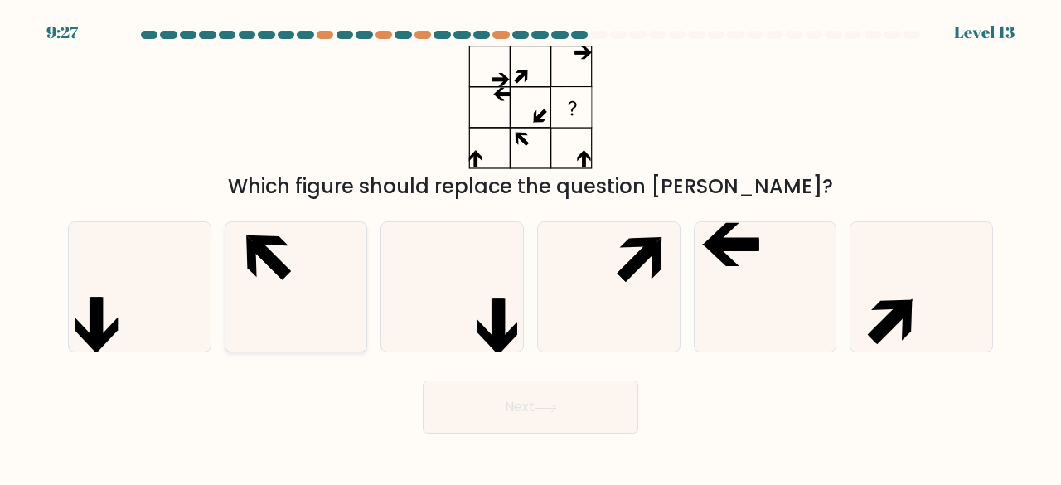
click at [327, 301] on icon at bounding box center [296, 287] width 130 height 130
click at [530, 247] on input "b." at bounding box center [530, 245] width 1 height 4
radio input "true"
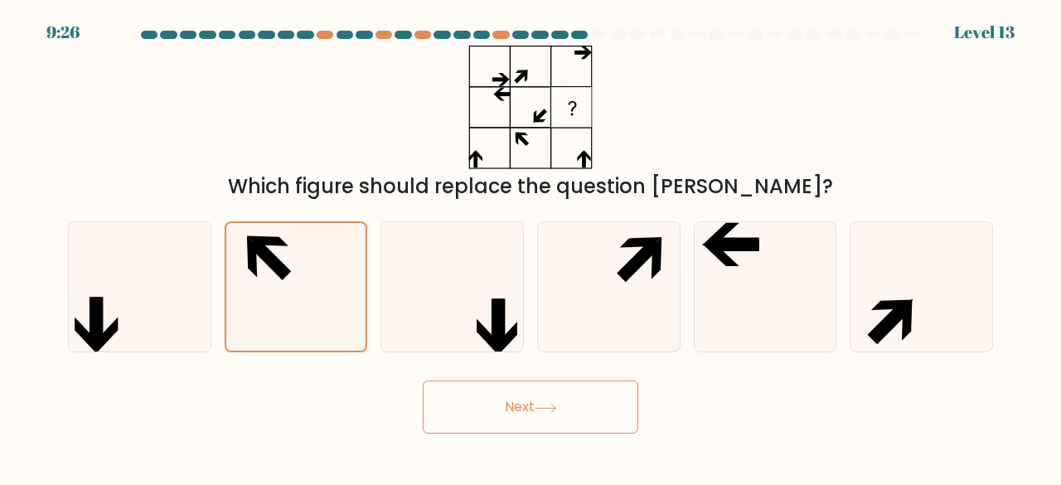
click at [521, 413] on button "Next" at bounding box center [530, 406] width 215 height 53
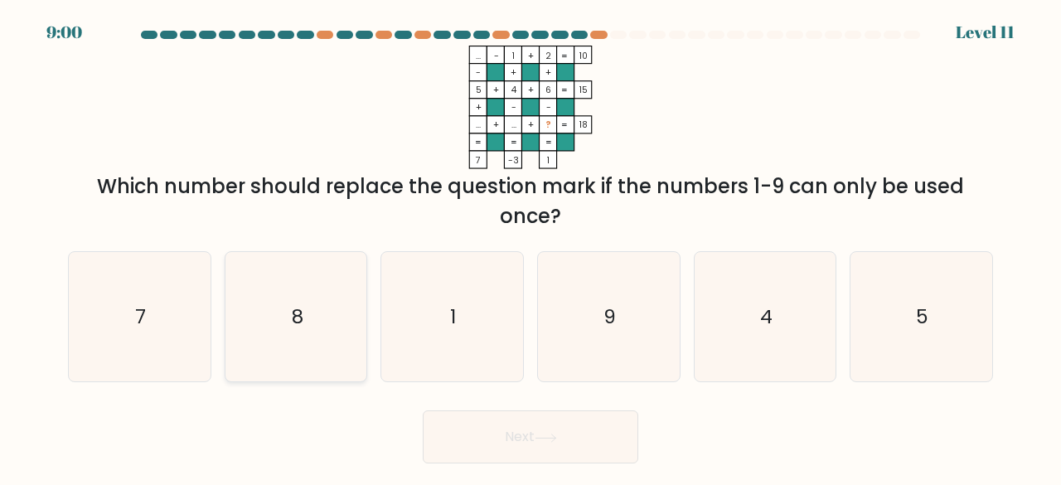
click at [283, 301] on icon "8" at bounding box center [296, 317] width 130 height 130
click at [530, 247] on input "b. 8" at bounding box center [530, 245] width 1 height 4
radio input "true"
click at [517, 432] on button "Next" at bounding box center [530, 436] width 215 height 53
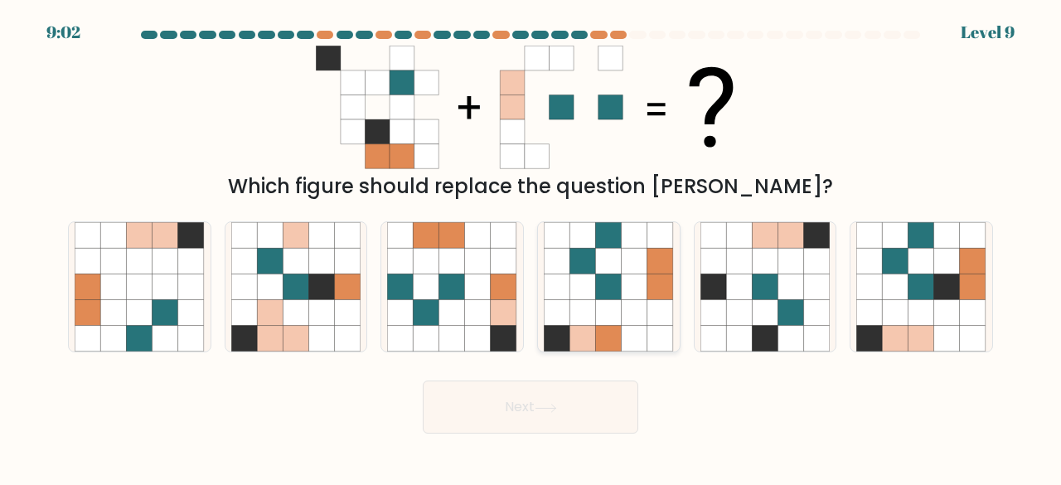
click at [629, 276] on icon at bounding box center [635, 287] width 26 height 26
click at [531, 247] on input "d." at bounding box center [530, 245] width 1 height 4
radio input "true"
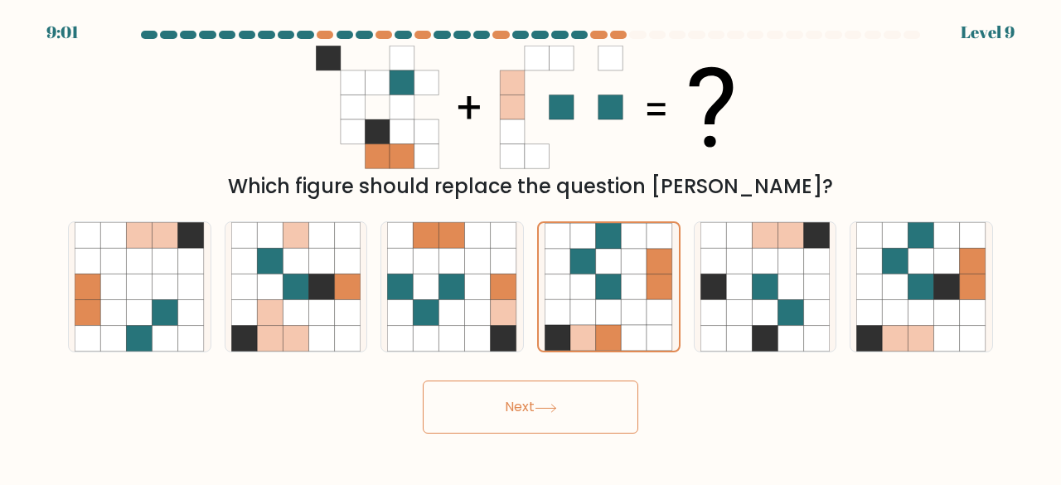
click at [540, 399] on button "Next" at bounding box center [530, 406] width 215 height 53
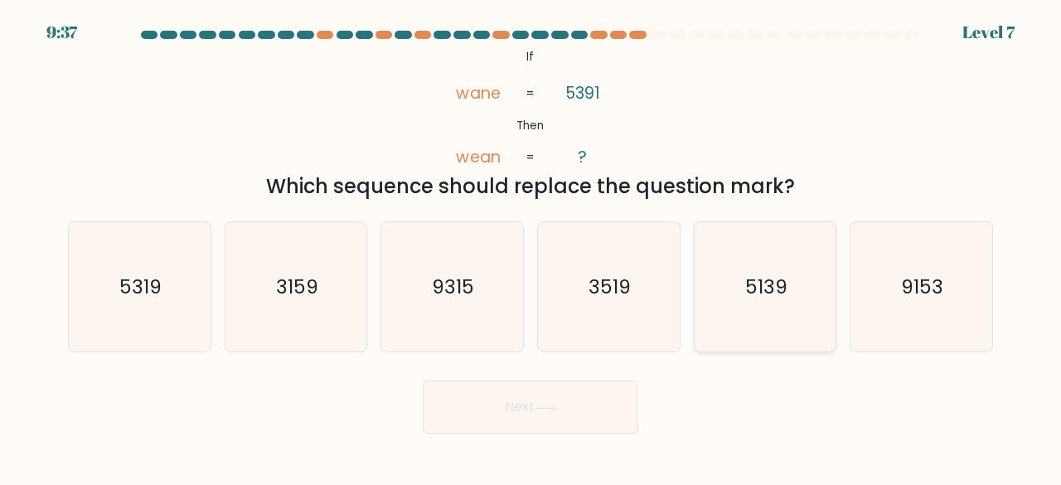
click at [777, 277] on text "5139" at bounding box center [766, 286] width 42 height 27
click at [531, 247] on input "e. 5139" at bounding box center [530, 245] width 1 height 4
radio input "true"
click at [557, 406] on icon at bounding box center [546, 408] width 22 height 9
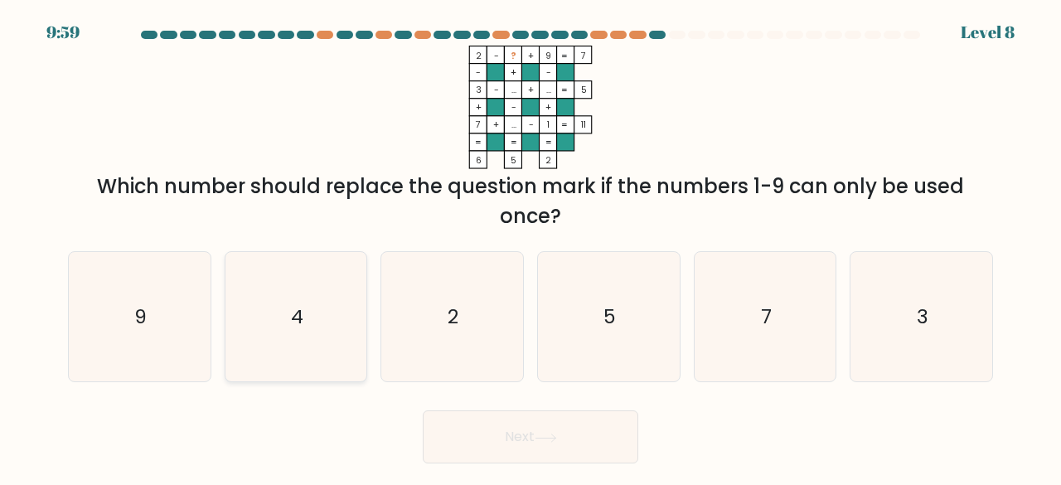
click at [237, 298] on icon "4" at bounding box center [296, 317] width 130 height 130
click at [530, 247] on input "b. 4" at bounding box center [530, 245] width 1 height 4
radio input "true"
click at [520, 448] on button "Next" at bounding box center [530, 436] width 215 height 53
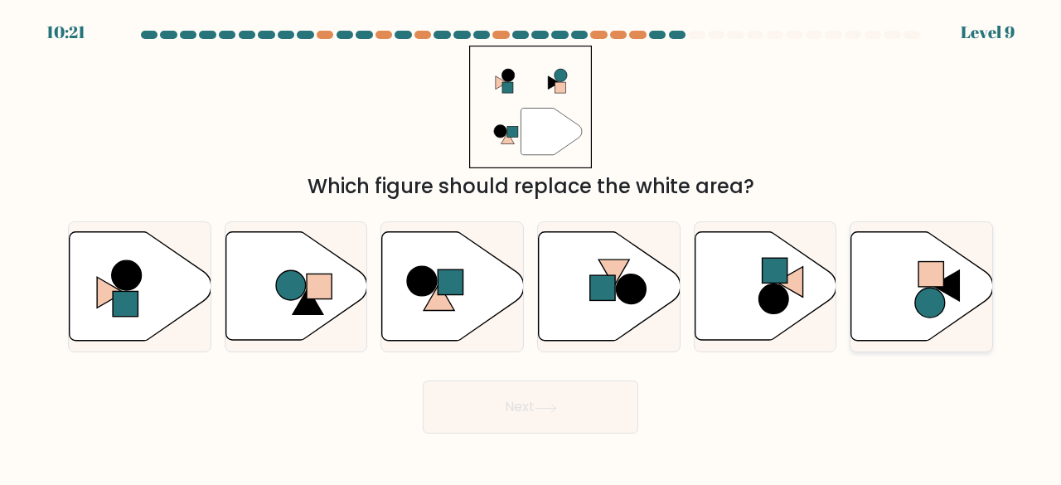
click at [921, 317] on icon at bounding box center [922, 286] width 142 height 109
click at [531, 247] on input "f." at bounding box center [530, 245] width 1 height 4
radio input "true"
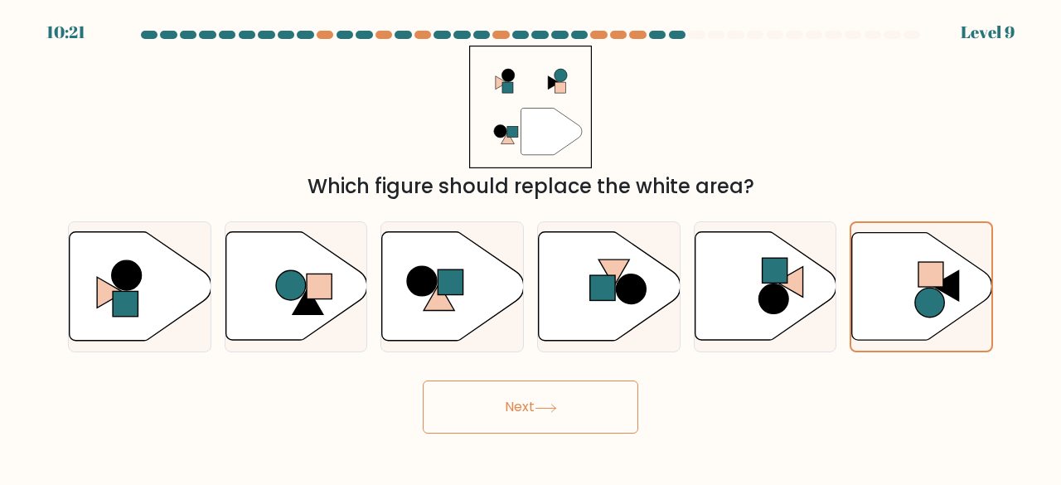
click at [599, 407] on button "Next" at bounding box center [530, 406] width 215 height 53
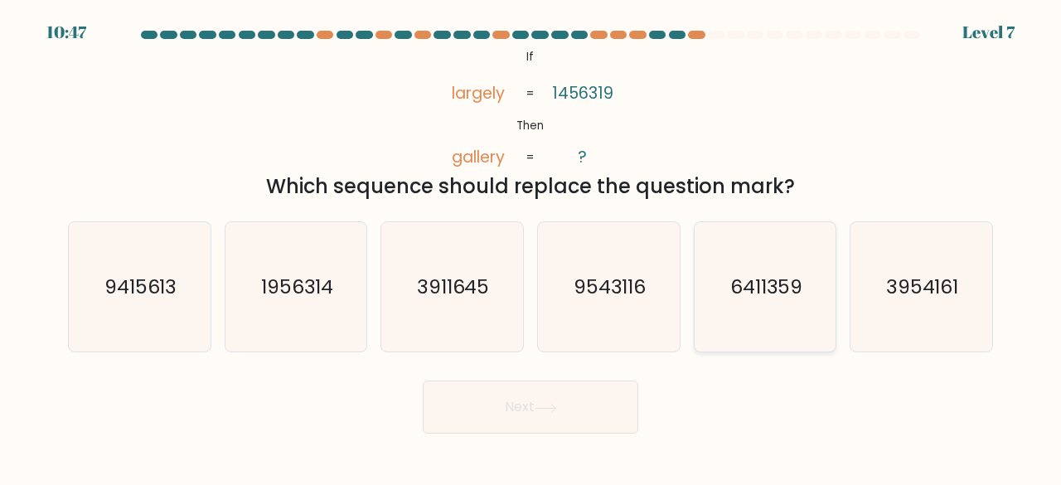
click at [791, 289] on text "6411359" at bounding box center [766, 286] width 73 height 27
click at [531, 247] on input "e. 6411359" at bounding box center [530, 245] width 1 height 4
radio input "true"
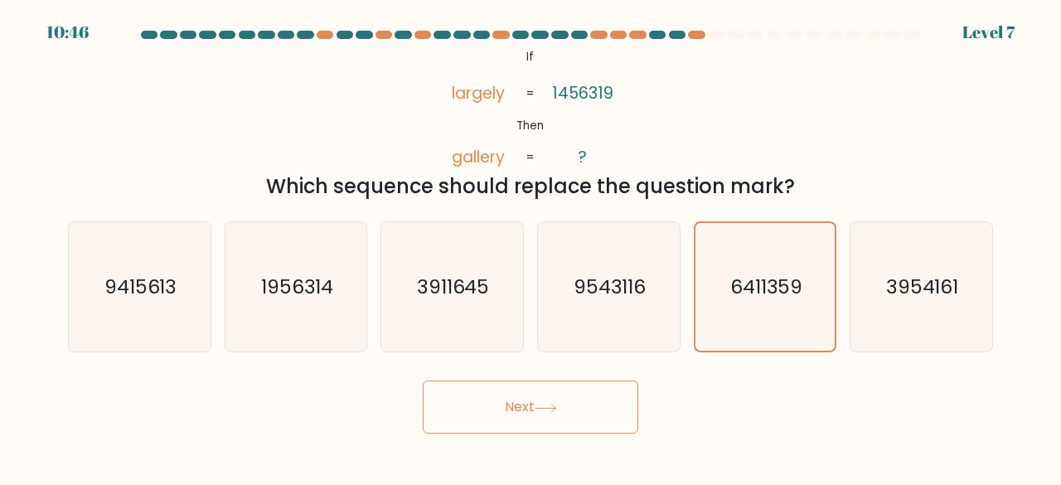
click at [471, 419] on button "Next" at bounding box center [530, 406] width 215 height 53
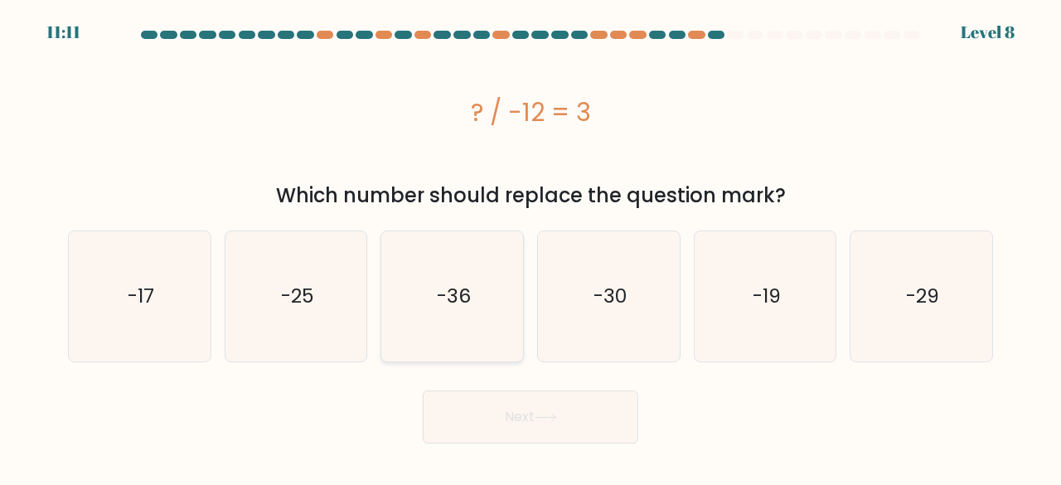
click at [501, 312] on icon "-36" at bounding box center [452, 296] width 130 height 130
click at [530, 247] on input "c. -36" at bounding box center [530, 245] width 1 height 4
radio input "true"
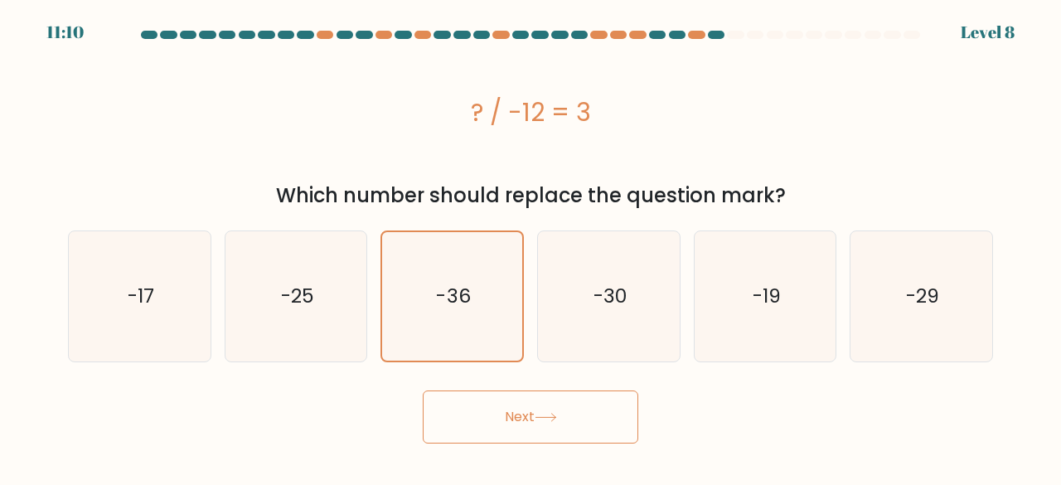
click at [509, 419] on button "Next" at bounding box center [530, 416] width 215 height 53
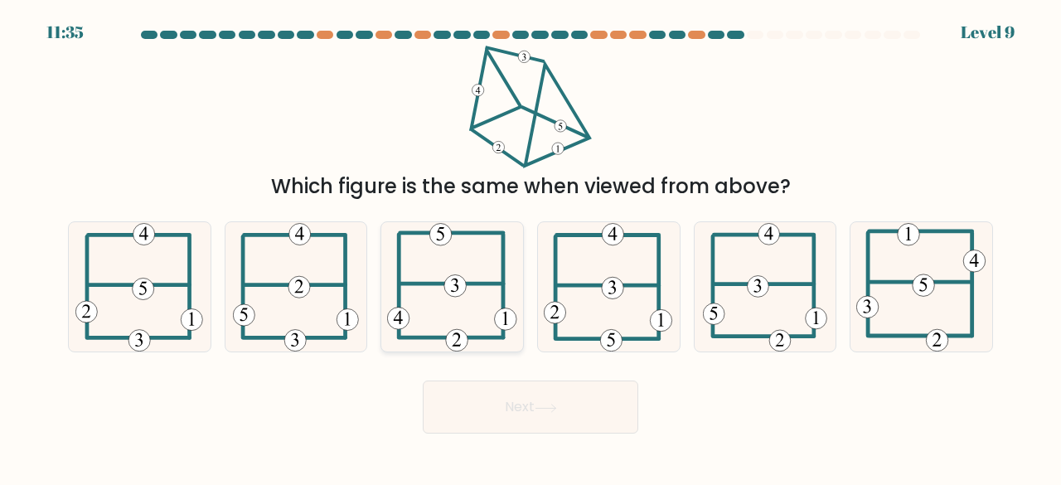
click at [487, 276] on icon at bounding box center [452, 287] width 130 height 130
click at [530, 247] on input "c." at bounding box center [530, 245] width 1 height 4
radio input "true"
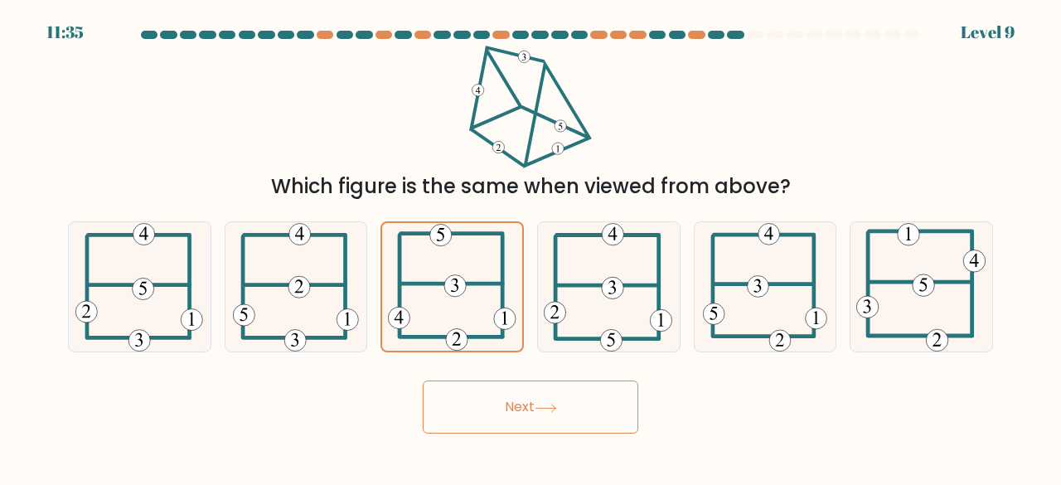
click at [545, 407] on icon at bounding box center [545, 407] width 20 height 7
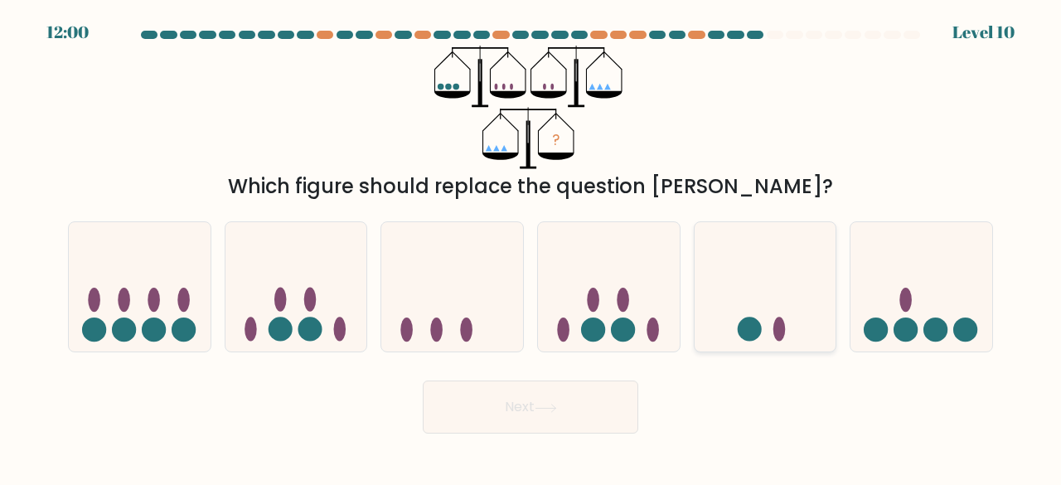
click at [776, 282] on icon at bounding box center [766, 286] width 142 height 117
click at [531, 247] on input "e." at bounding box center [530, 245] width 1 height 4
radio input "true"
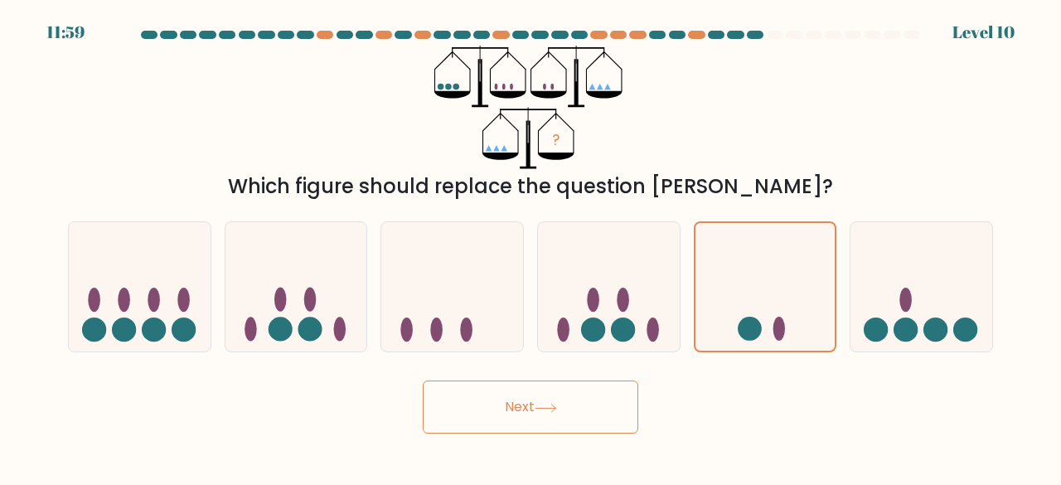
click at [574, 424] on button "Next" at bounding box center [530, 406] width 215 height 53
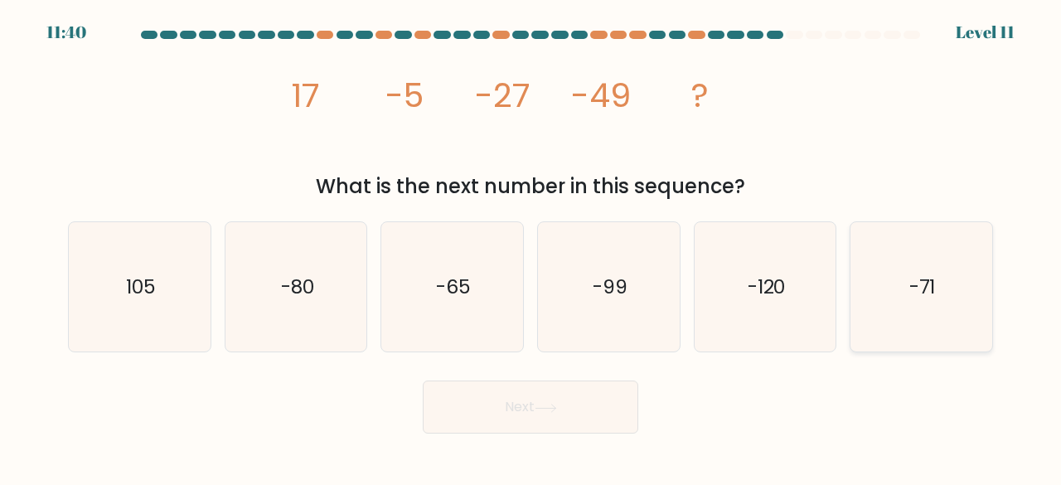
click at [927, 291] on text "-71" at bounding box center [922, 286] width 27 height 27
click at [531, 247] on input "f. -71" at bounding box center [530, 245] width 1 height 4
radio input "true"
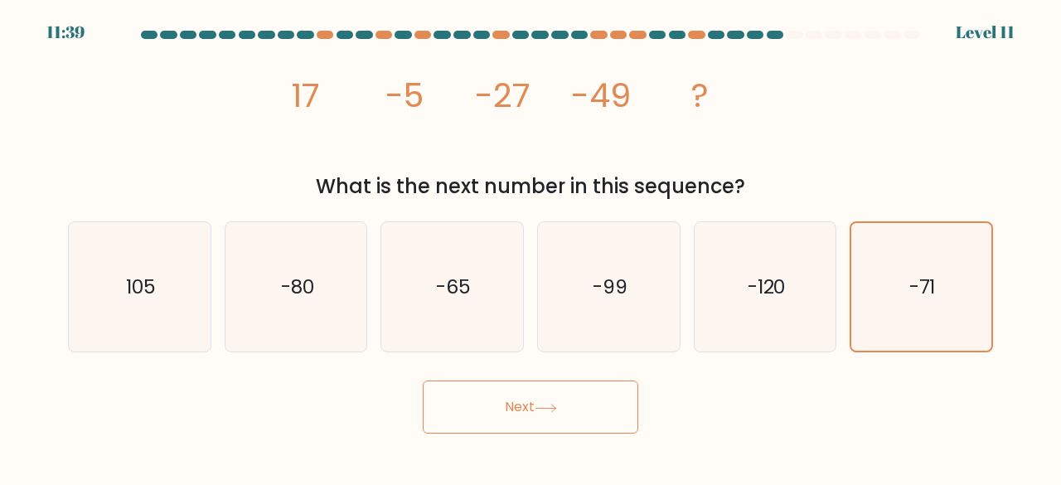
click at [577, 442] on body "11:39 Level 11" at bounding box center [530, 242] width 1061 height 485
click at [577, 411] on button "Next" at bounding box center [530, 406] width 215 height 53
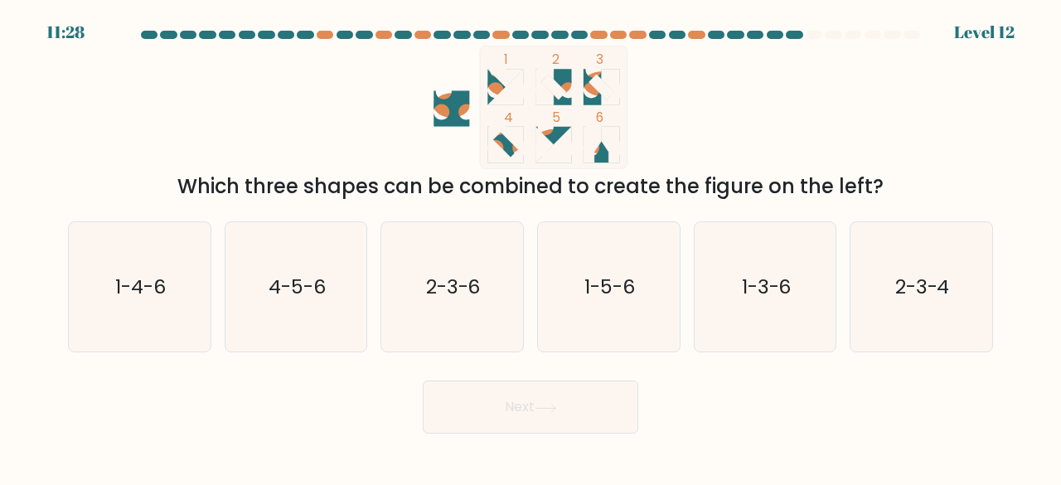
click at [579, 70] on rect at bounding box center [554, 107] width 148 height 123
click at [598, 95] on icon at bounding box center [601, 87] width 36 height 36
click at [606, 271] on icon "1-5-6" at bounding box center [609, 287] width 130 height 130
click at [531, 247] on input "d. 1-5-6" at bounding box center [530, 245] width 1 height 4
radio input "true"
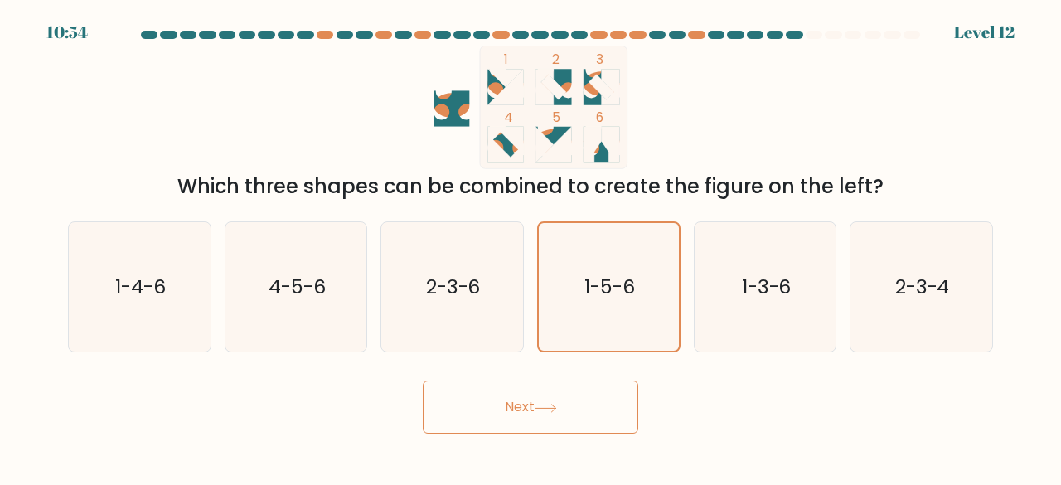
click at [578, 411] on button "Next" at bounding box center [530, 406] width 215 height 53
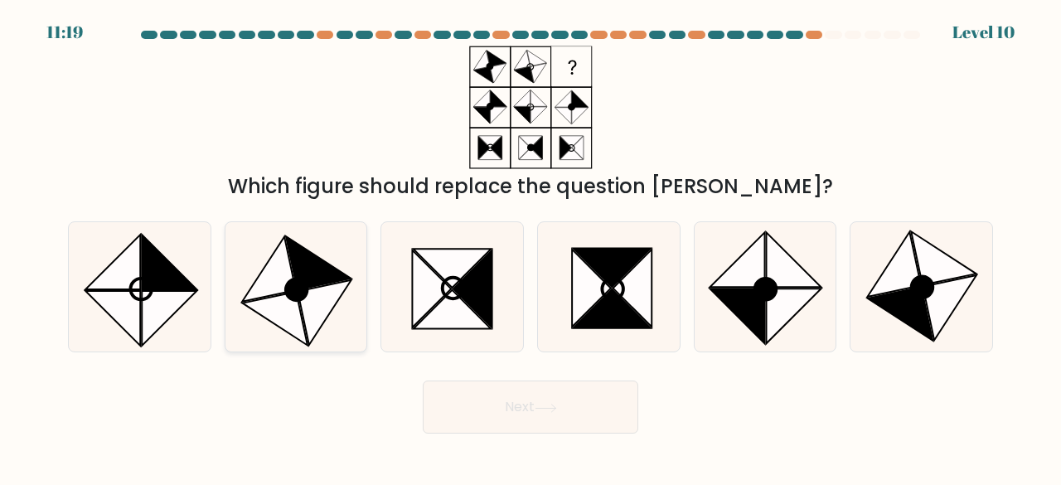
click at [269, 301] on icon at bounding box center [274, 319] width 65 height 54
click at [530, 247] on input "b." at bounding box center [530, 245] width 1 height 4
radio input "true"
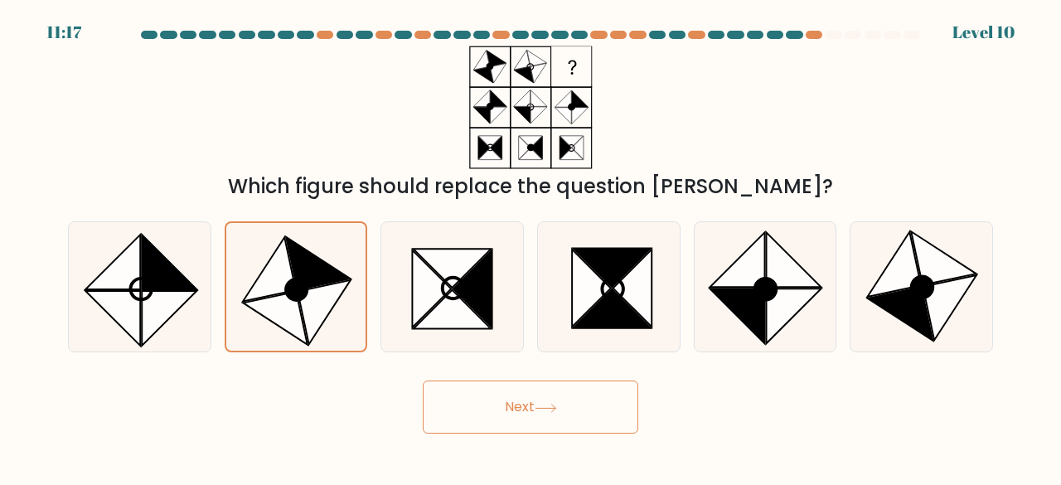
click at [550, 409] on icon at bounding box center [546, 408] width 22 height 9
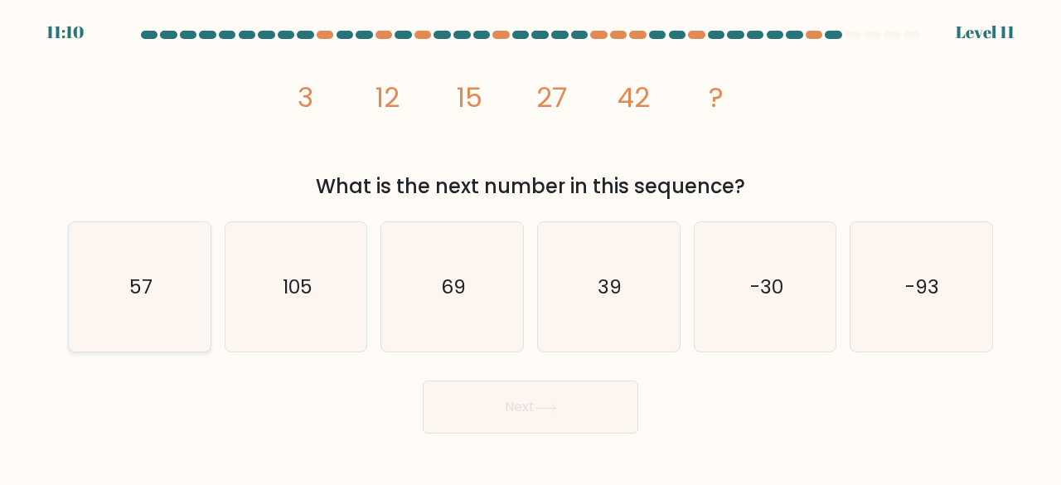
click at [119, 306] on icon "57" at bounding box center [140, 287] width 130 height 130
click at [530, 247] on input "a. 57" at bounding box center [530, 245] width 1 height 4
radio input "true"
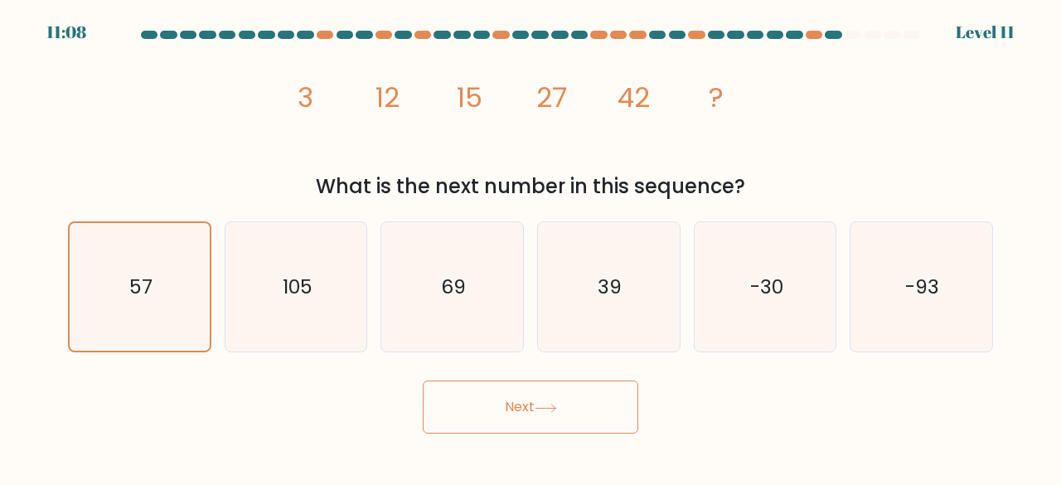
click at [546, 400] on button "Next" at bounding box center [530, 406] width 215 height 53
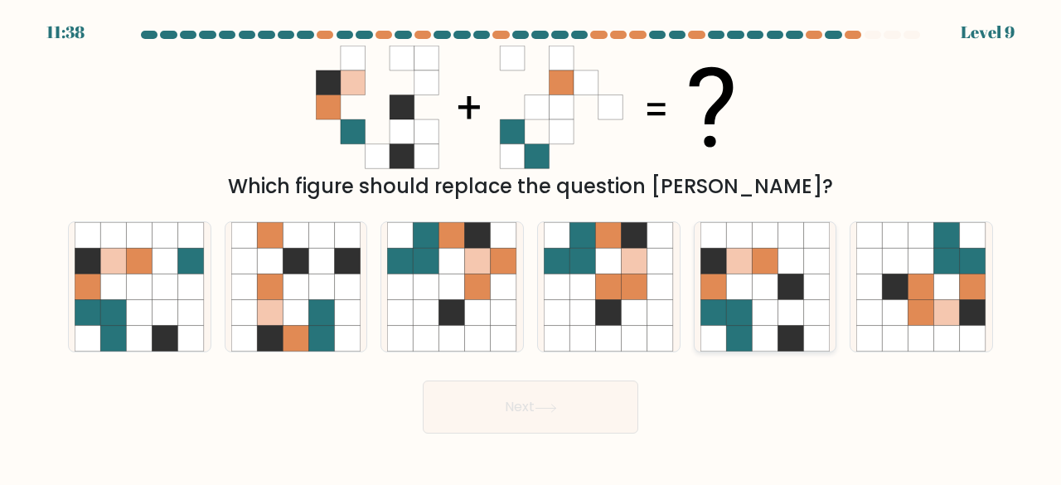
click at [725, 308] on icon at bounding box center [713, 313] width 26 height 26
click at [531, 247] on input "e." at bounding box center [530, 245] width 1 height 4
radio input "true"
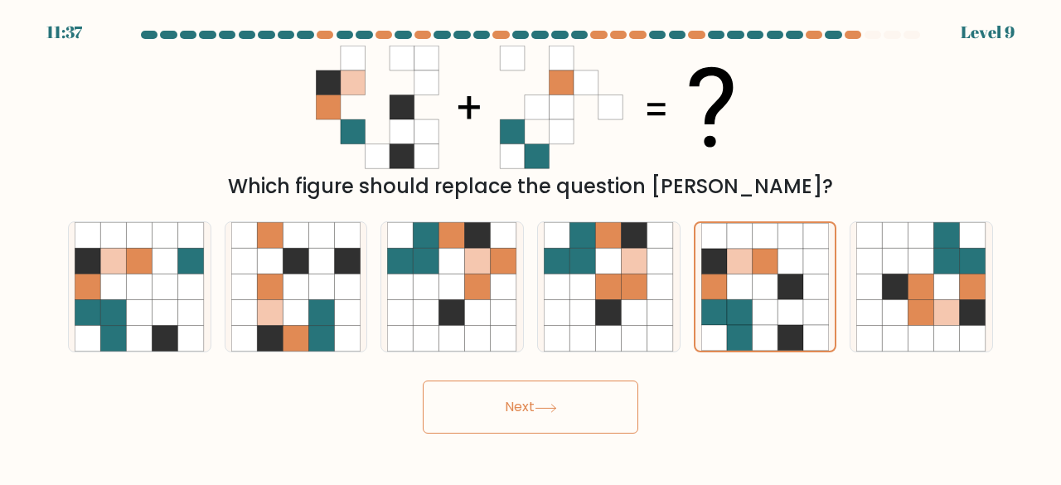
click at [518, 420] on button "Next" at bounding box center [530, 406] width 215 height 53
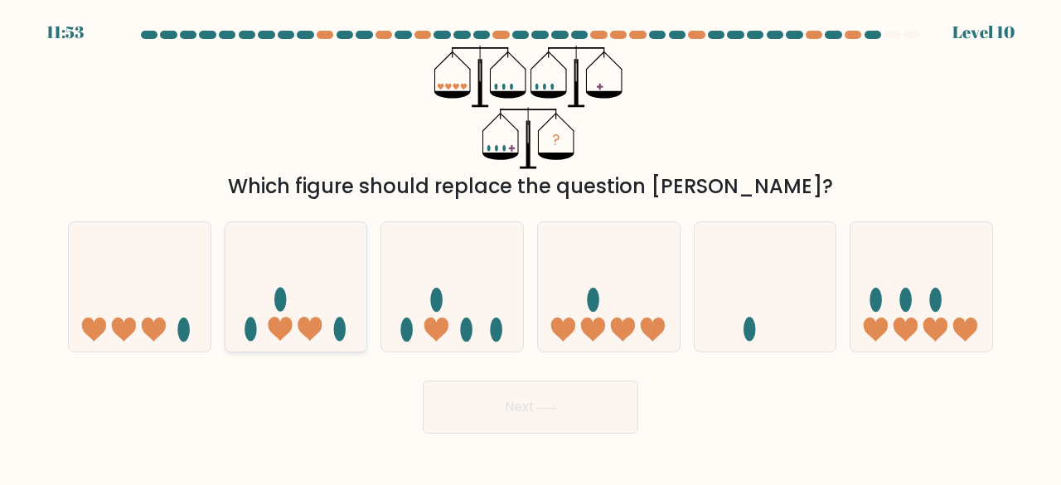
click at [278, 261] on icon at bounding box center [296, 286] width 142 height 117
click at [530, 247] on input "b." at bounding box center [530, 245] width 1 height 4
radio input "true"
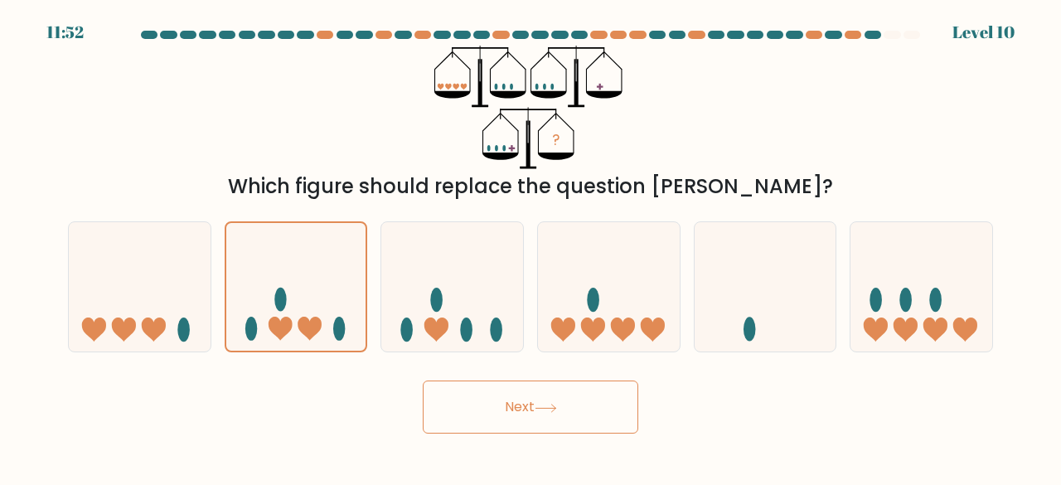
click at [546, 414] on button "Next" at bounding box center [530, 406] width 215 height 53
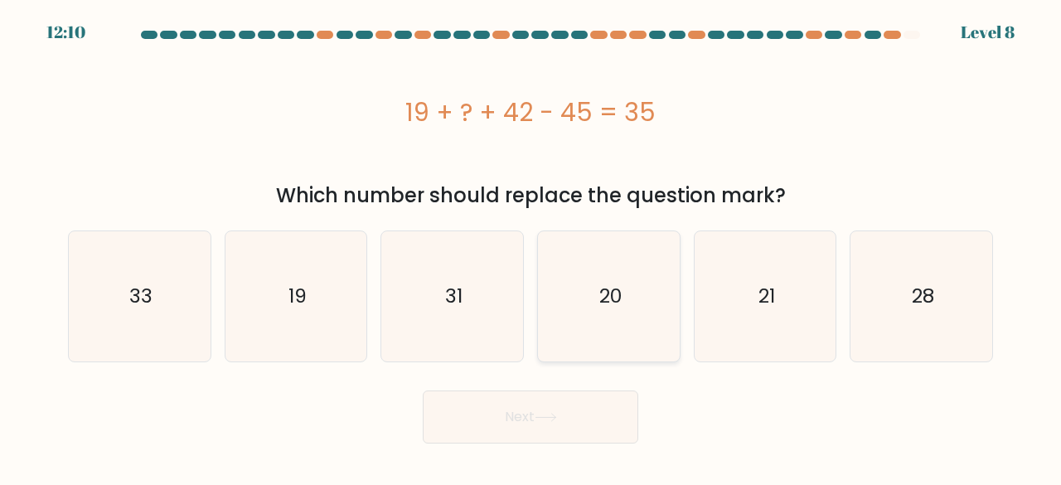
click at [601, 312] on icon "20" at bounding box center [609, 296] width 130 height 130
click at [531, 247] on input "d. 20" at bounding box center [530, 245] width 1 height 4
radio input "true"
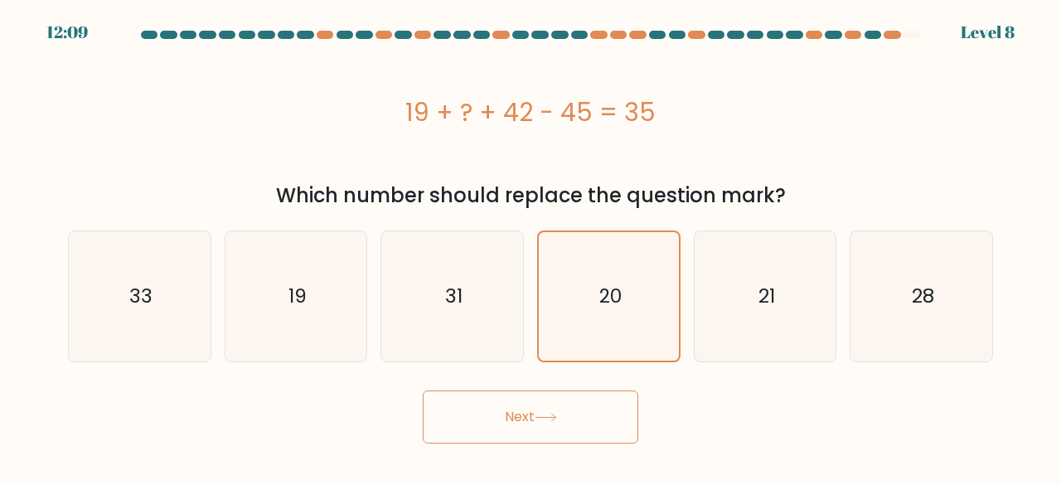
click at [555, 416] on icon at bounding box center [546, 417] width 22 height 9
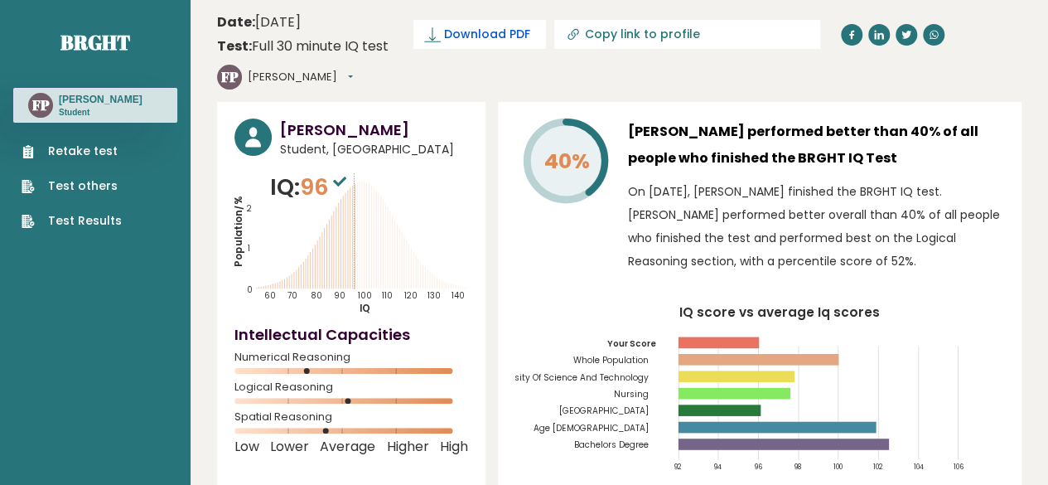
click at [519, 29] on span "Download PDF" at bounding box center [487, 34] width 86 height 17
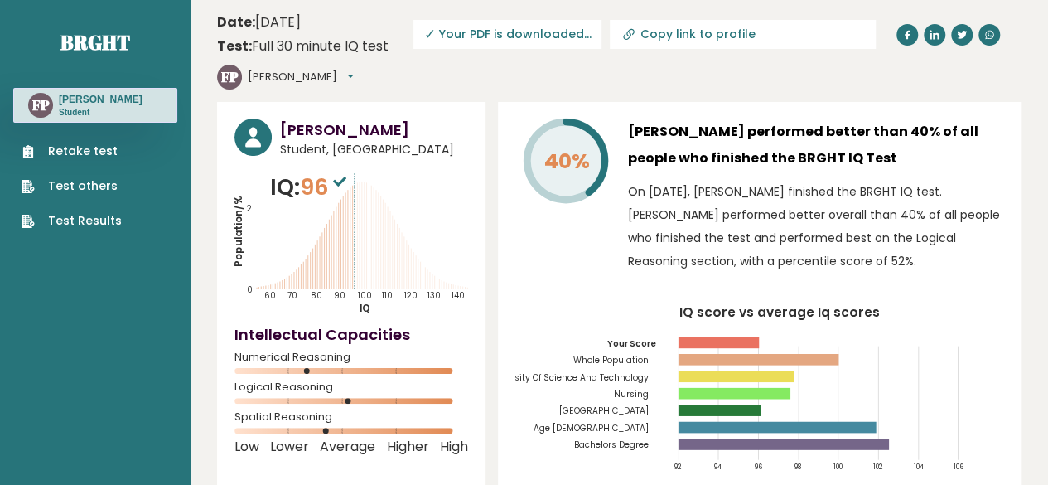
click at [56, 223] on ul "Retake test Test others Test Results" at bounding box center [71, 186] width 117 height 87
click at [56, 230] on link "Test Results" at bounding box center [72, 220] width 100 height 17
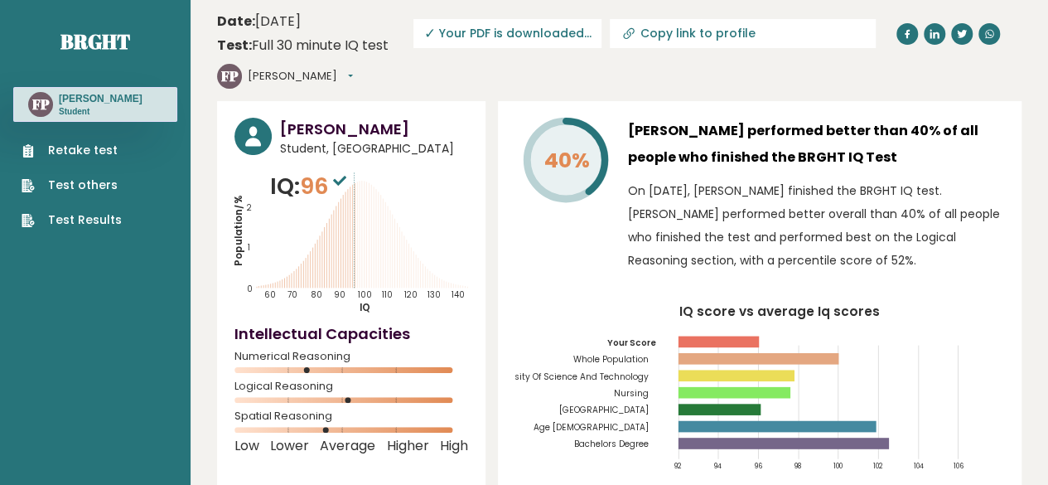
click at [313, 71] on button "[PERSON_NAME]" at bounding box center [300, 76] width 105 height 17
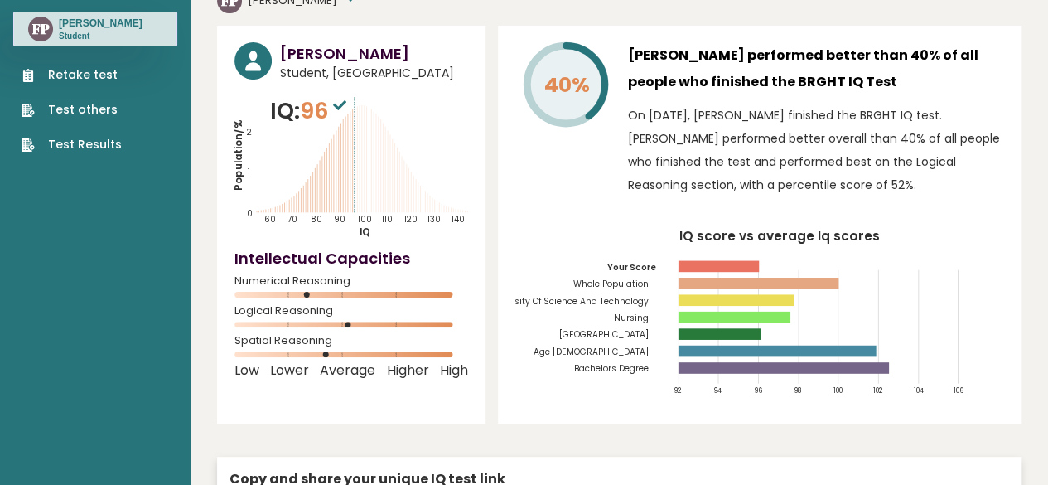
scroll to position [0, 0]
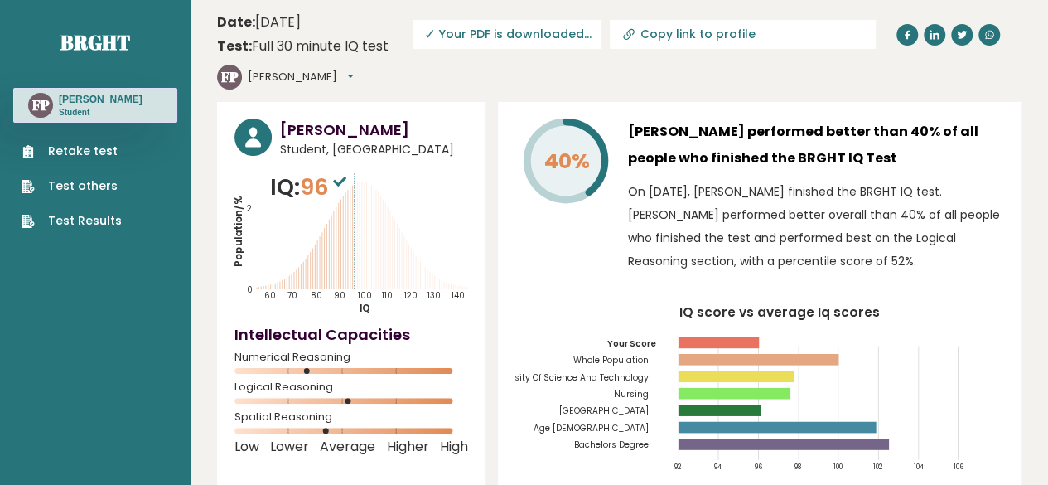
click at [317, 72] on button "[PERSON_NAME]" at bounding box center [300, 77] width 105 height 17
click at [557, 80] on header "Date: October 12, 2025 Test: Full 30 minute IQ test Download PDF Downloading...…" at bounding box center [619, 50] width 805 height 85
click at [327, 188] on span "96" at bounding box center [325, 187] width 51 height 31
click at [323, 78] on button "[PERSON_NAME]" at bounding box center [300, 77] width 105 height 17
click at [297, 115] on link "Profile" at bounding box center [291, 126] width 85 height 23
